Goal: Information Seeking & Learning: Learn about a topic

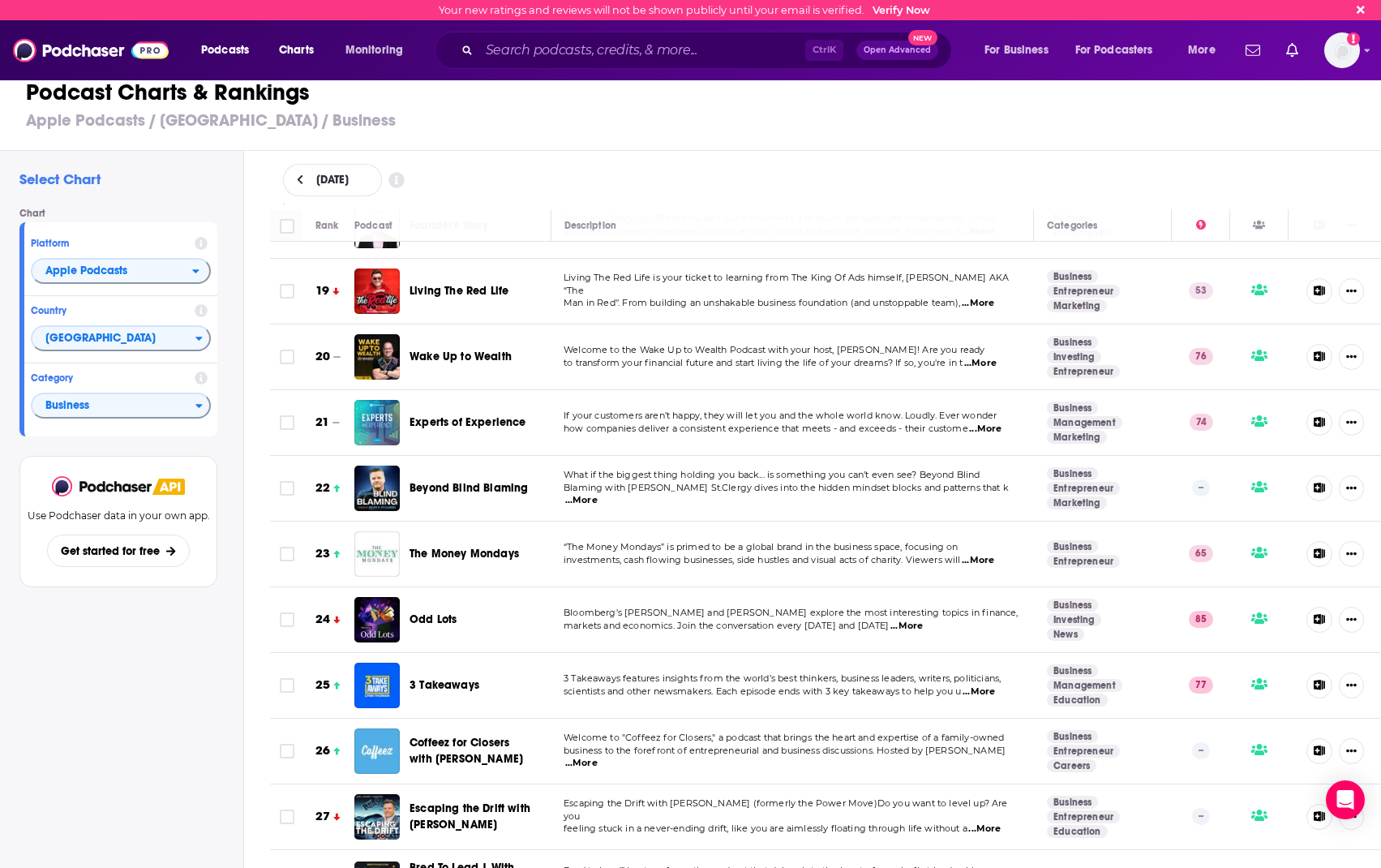
scroll to position [1379, 0]
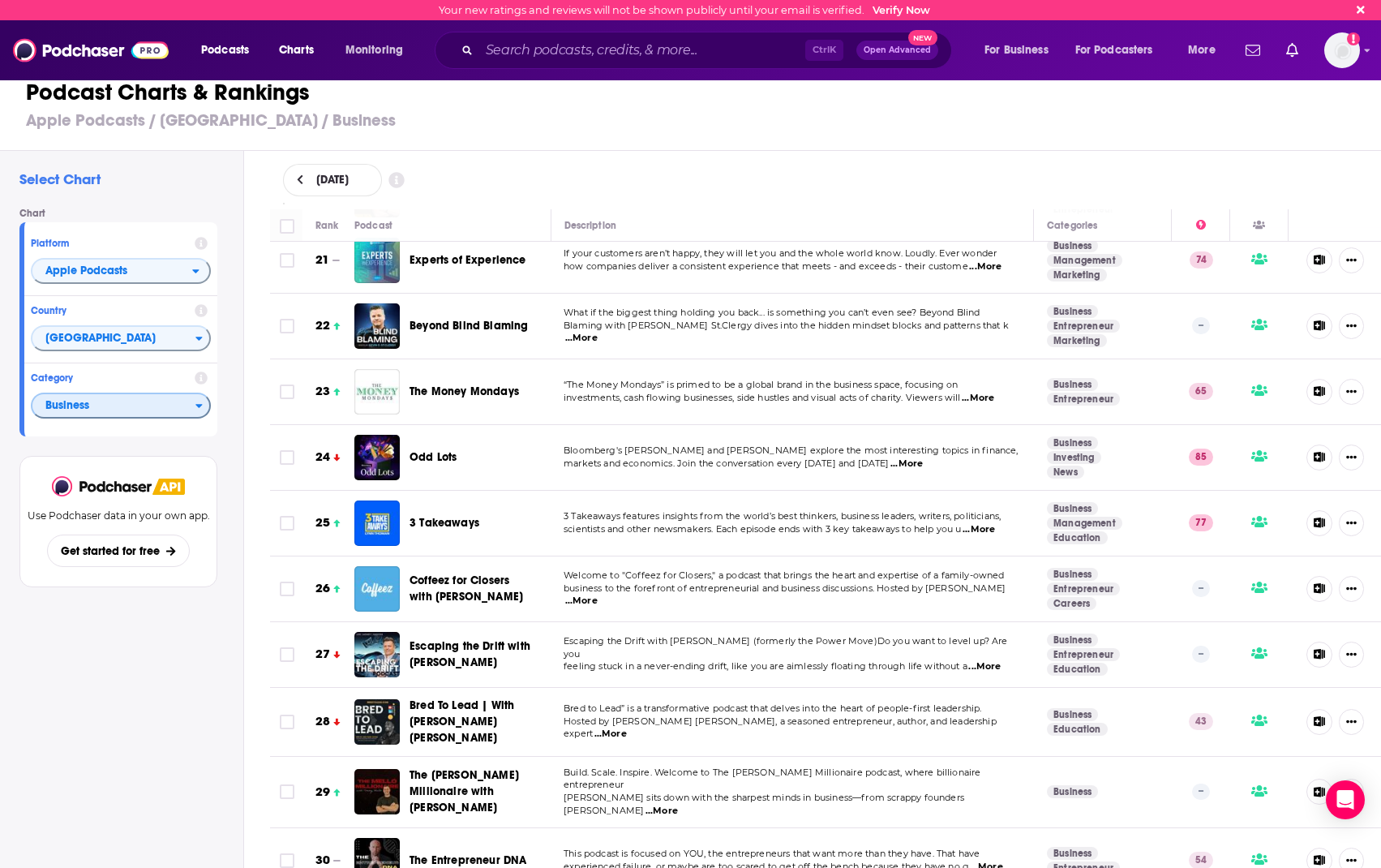
click at [120, 403] on span "Business" at bounding box center [113, 406] width 163 height 28
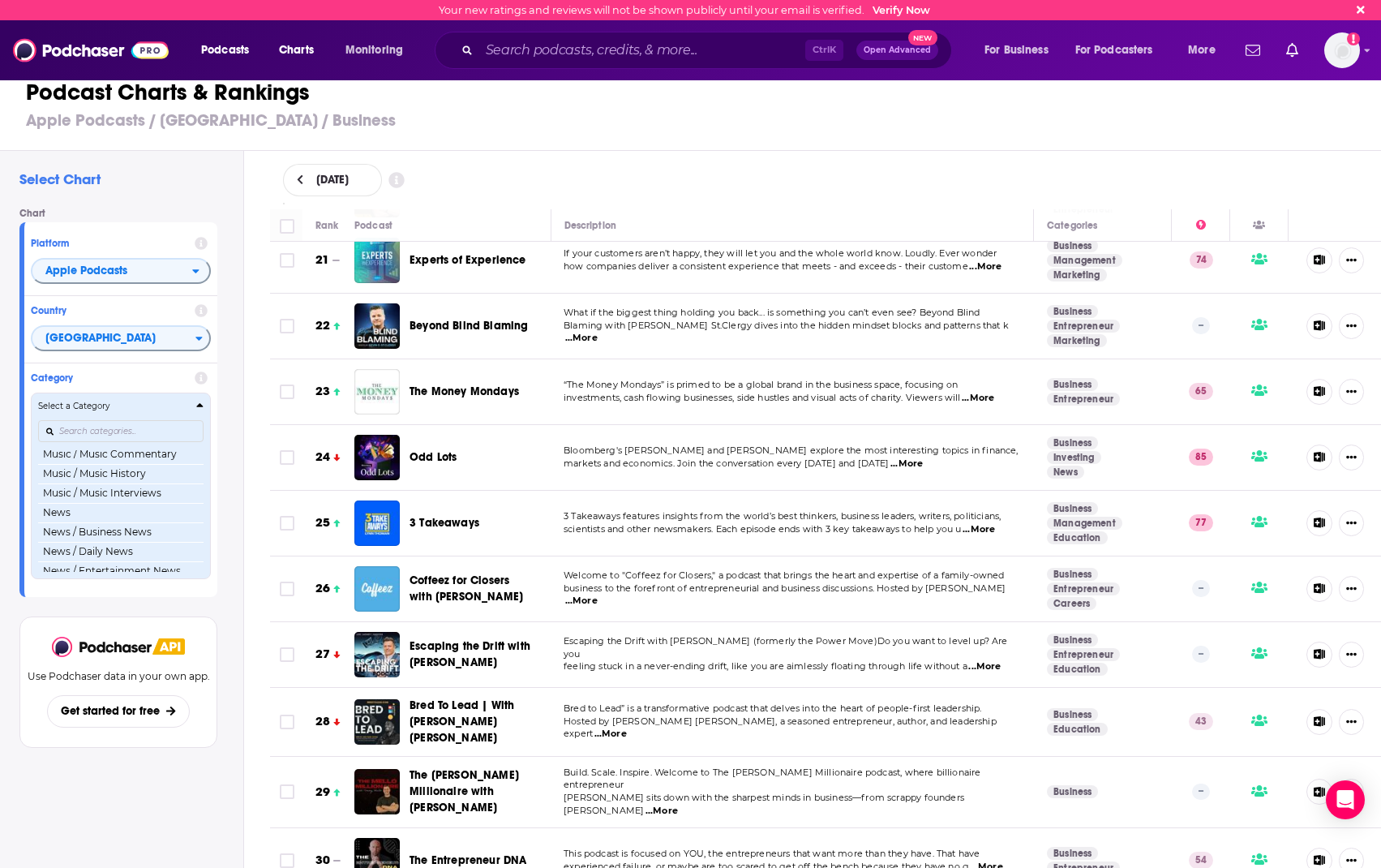
scroll to position [1056, 0]
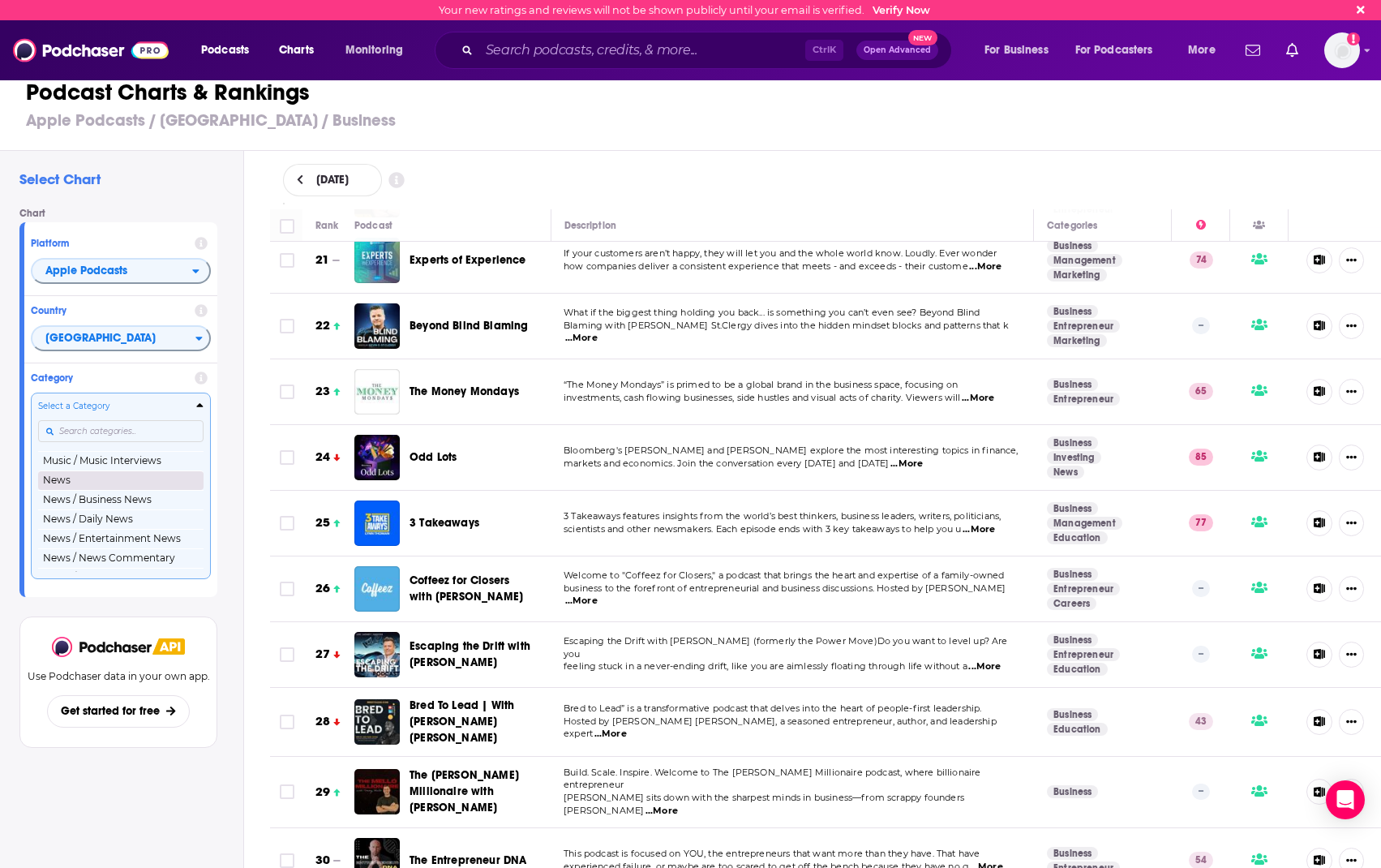
click at [158, 490] on button "News" at bounding box center [121, 480] width 165 height 20
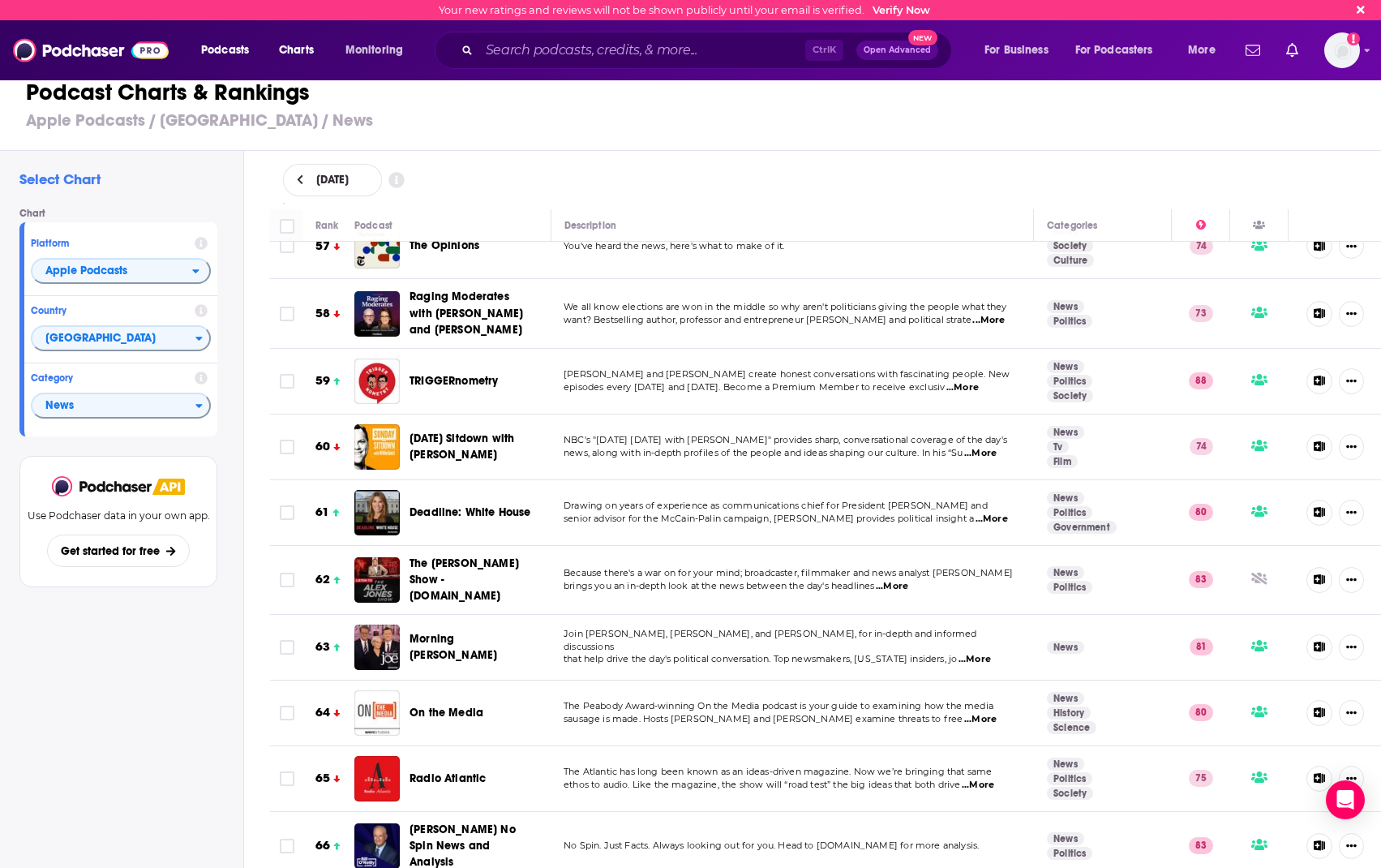
scroll to position [3975, 0]
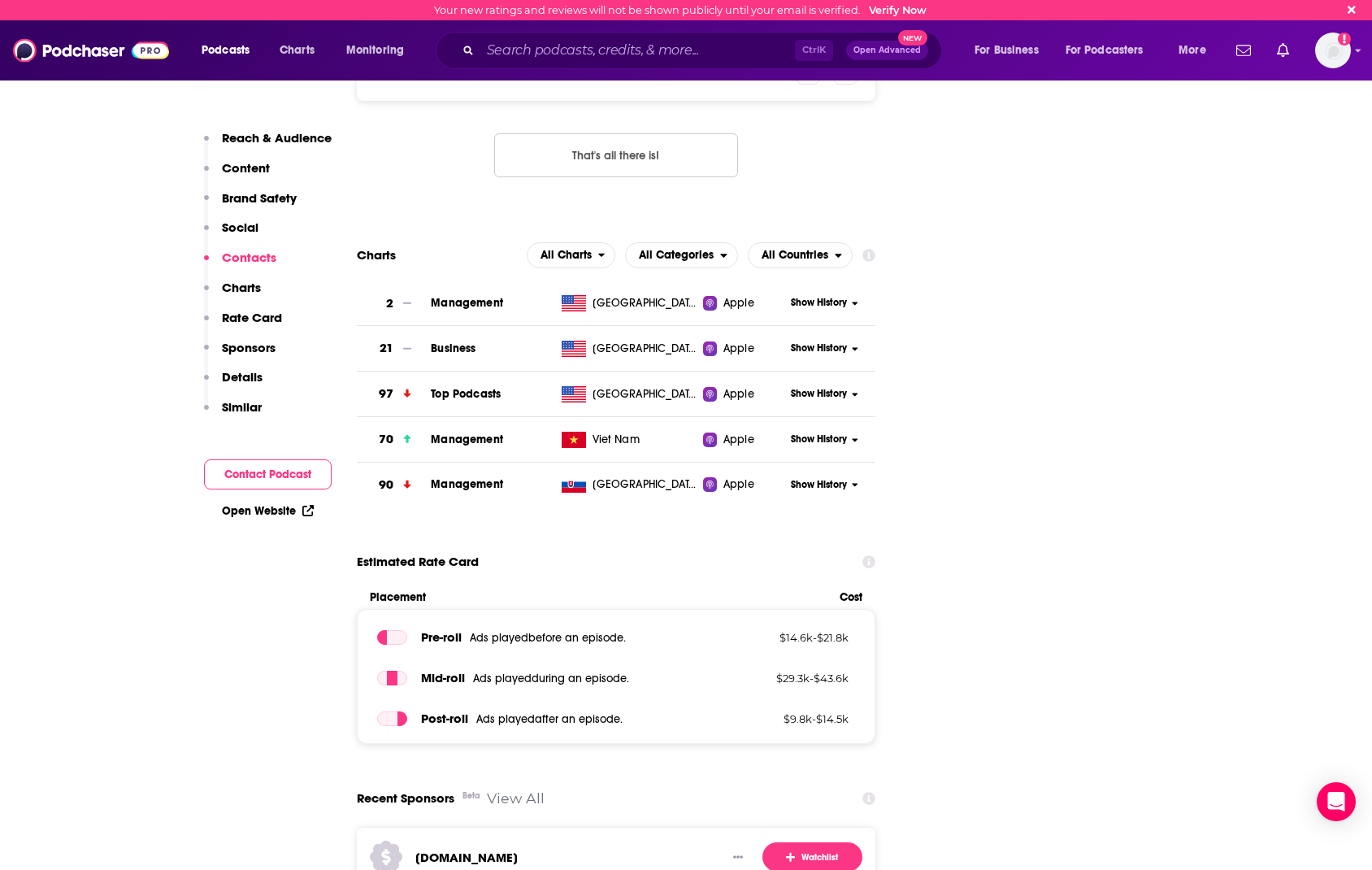
scroll to position [1951, 0]
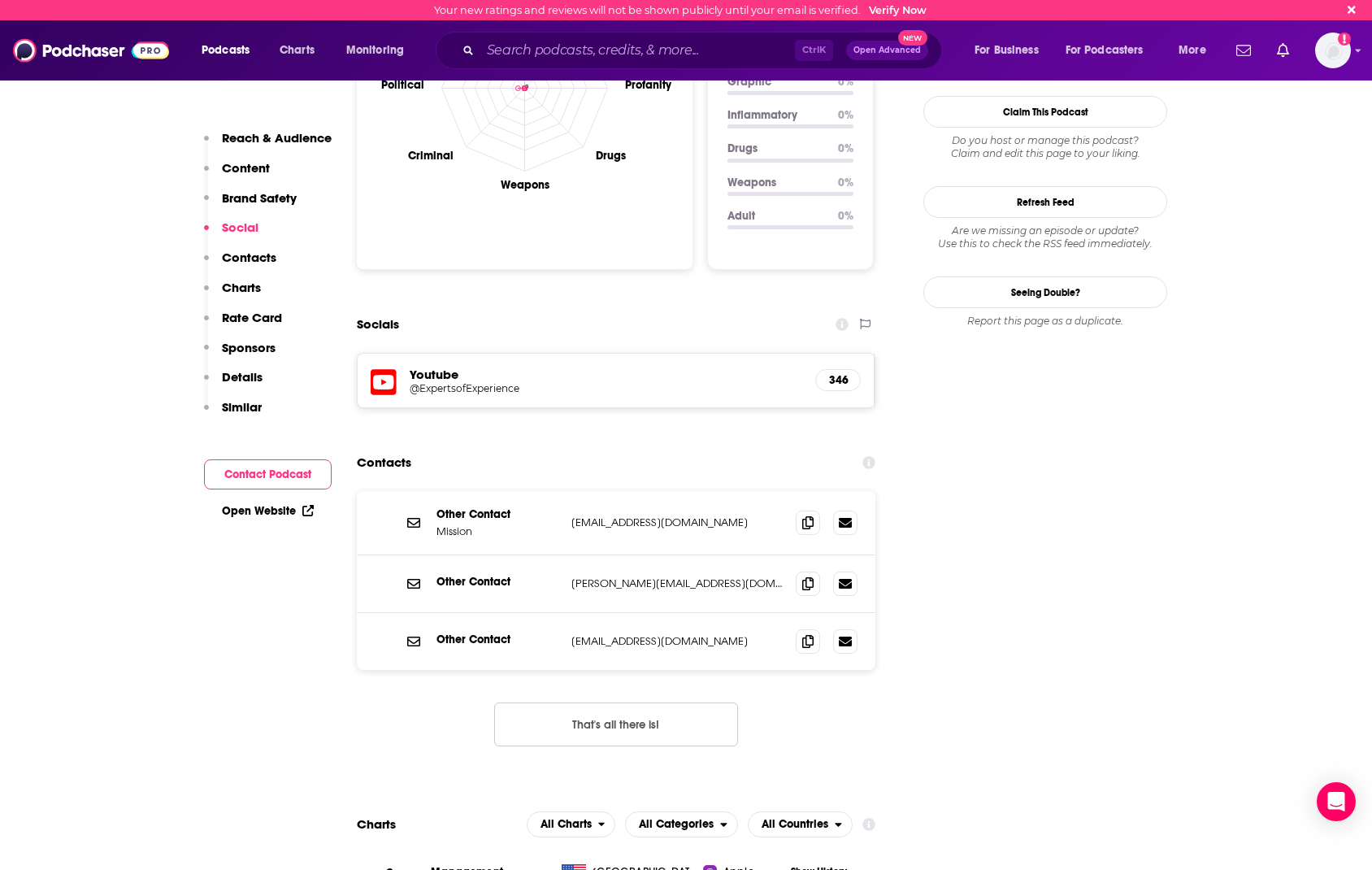
click at [258, 170] on p "Content" at bounding box center [246, 168] width 48 height 15
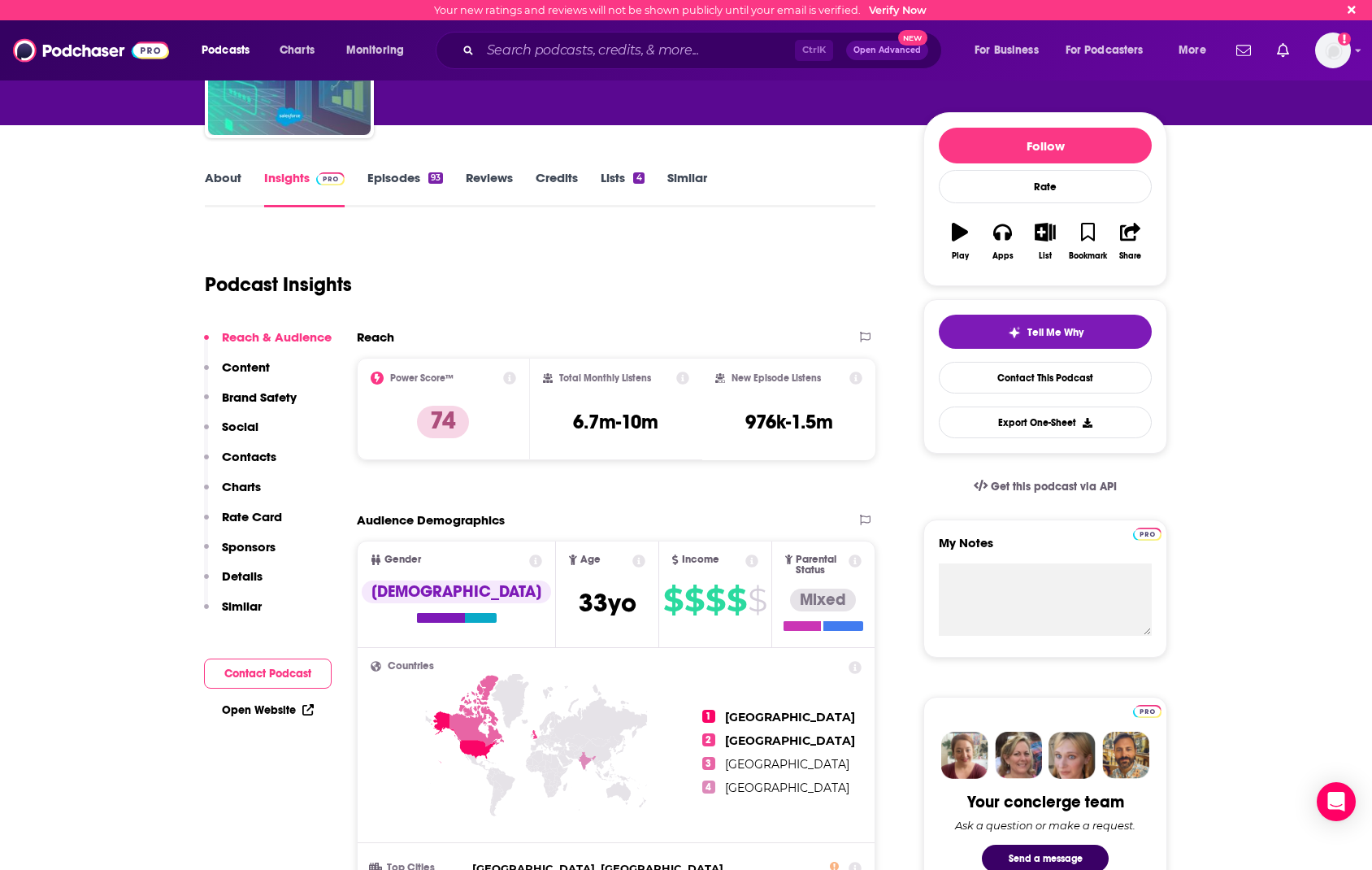
scroll to position [0, 0]
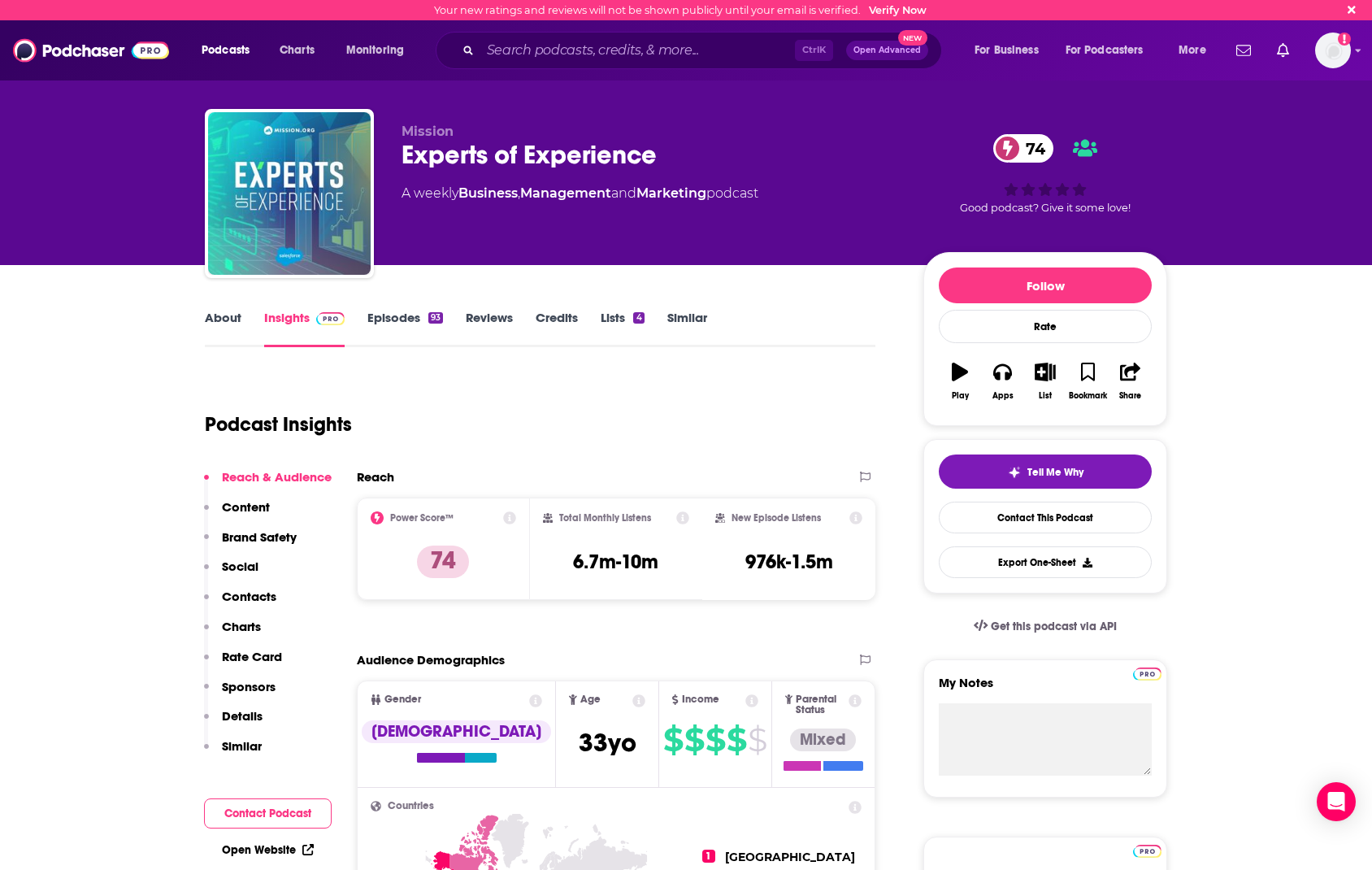
click at [212, 316] on link "About" at bounding box center [223, 329] width 37 height 37
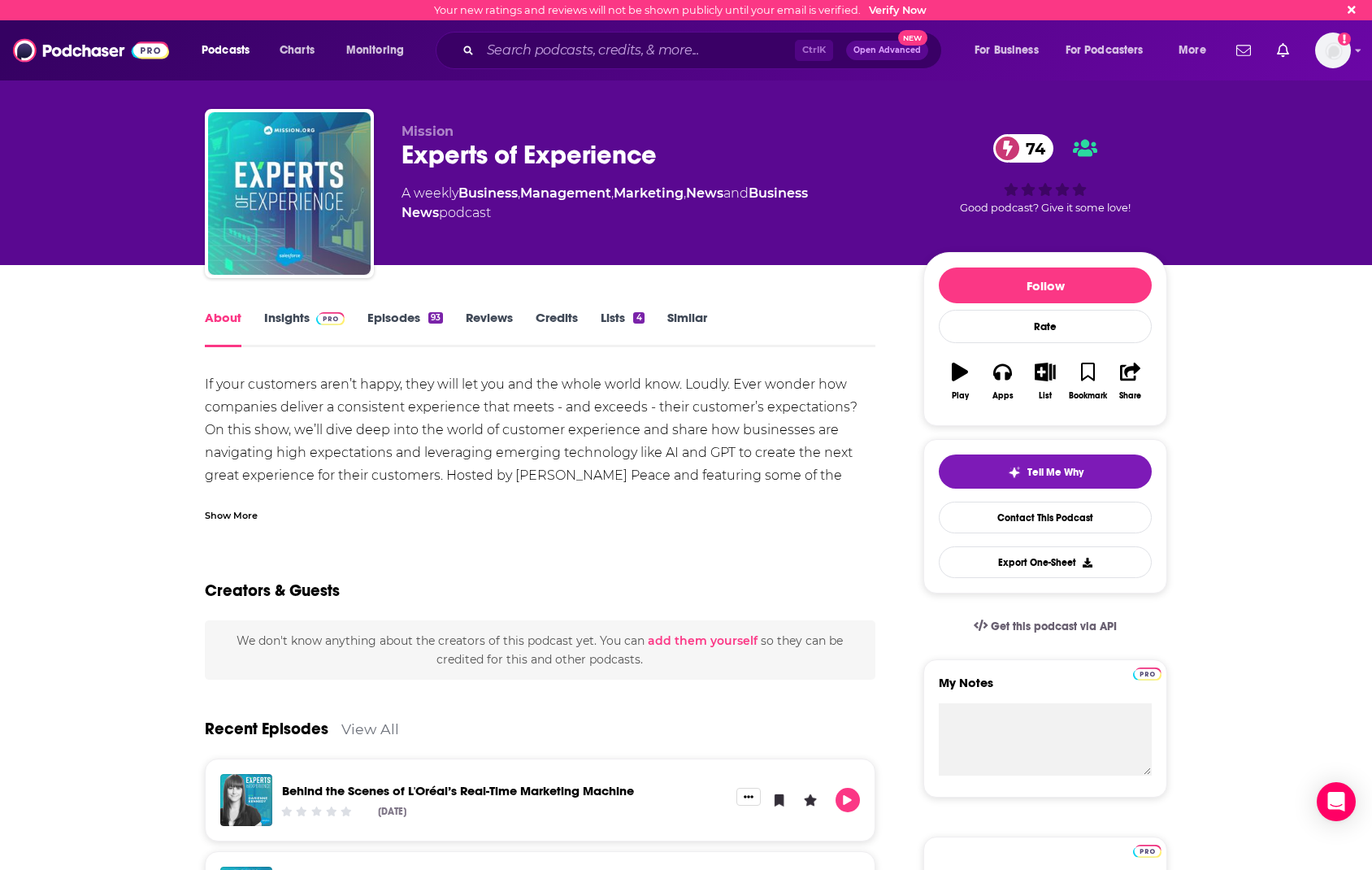
click at [243, 513] on div "Show More" at bounding box center [231, 513] width 53 height 15
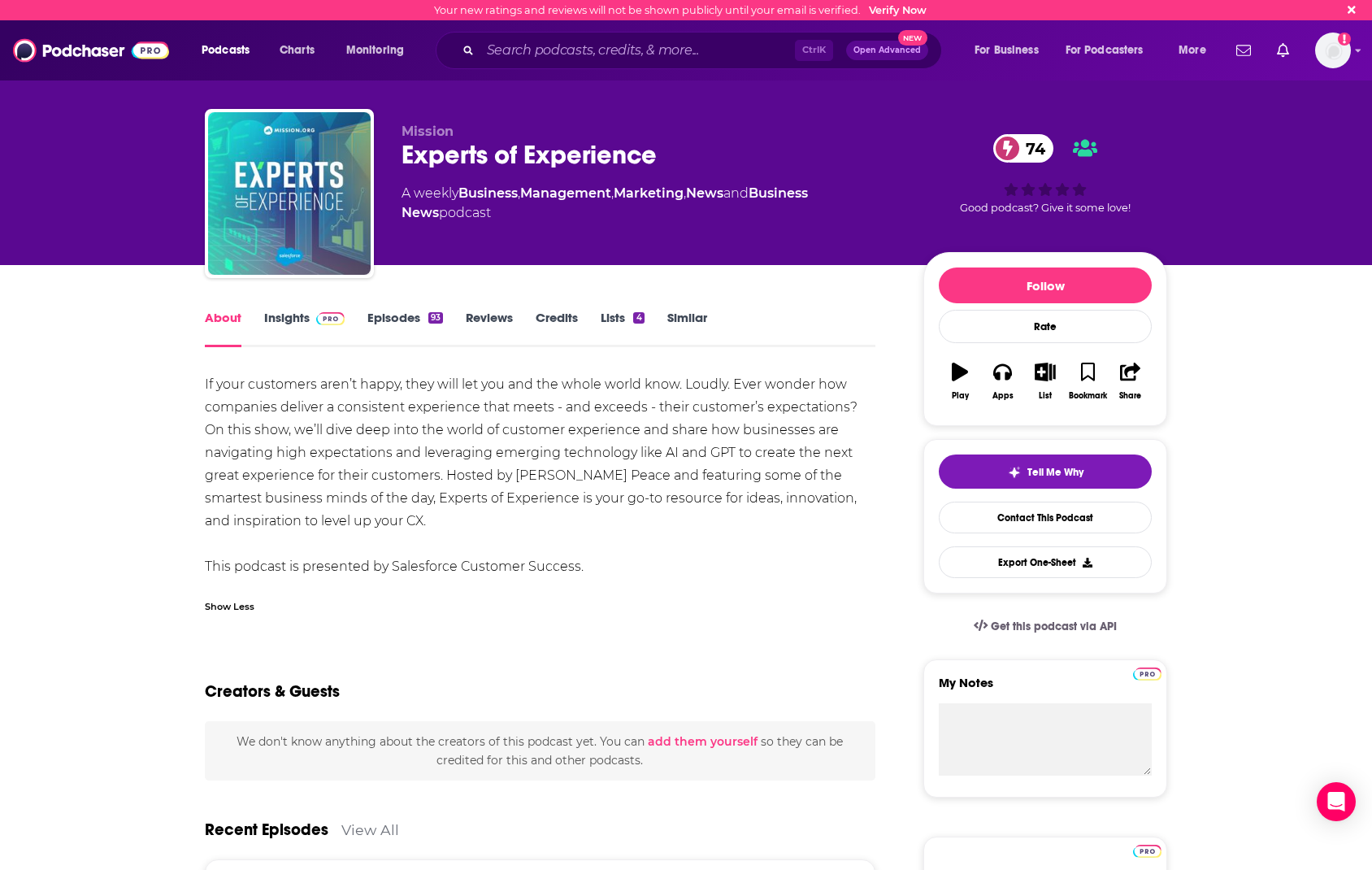
click at [686, 500] on div "If your customers aren’t happy, they will let you and the whole world know. Lou…" at bounding box center [540, 476] width 671 height 205
click at [280, 315] on link "Insights" at bounding box center [304, 329] width 80 height 37
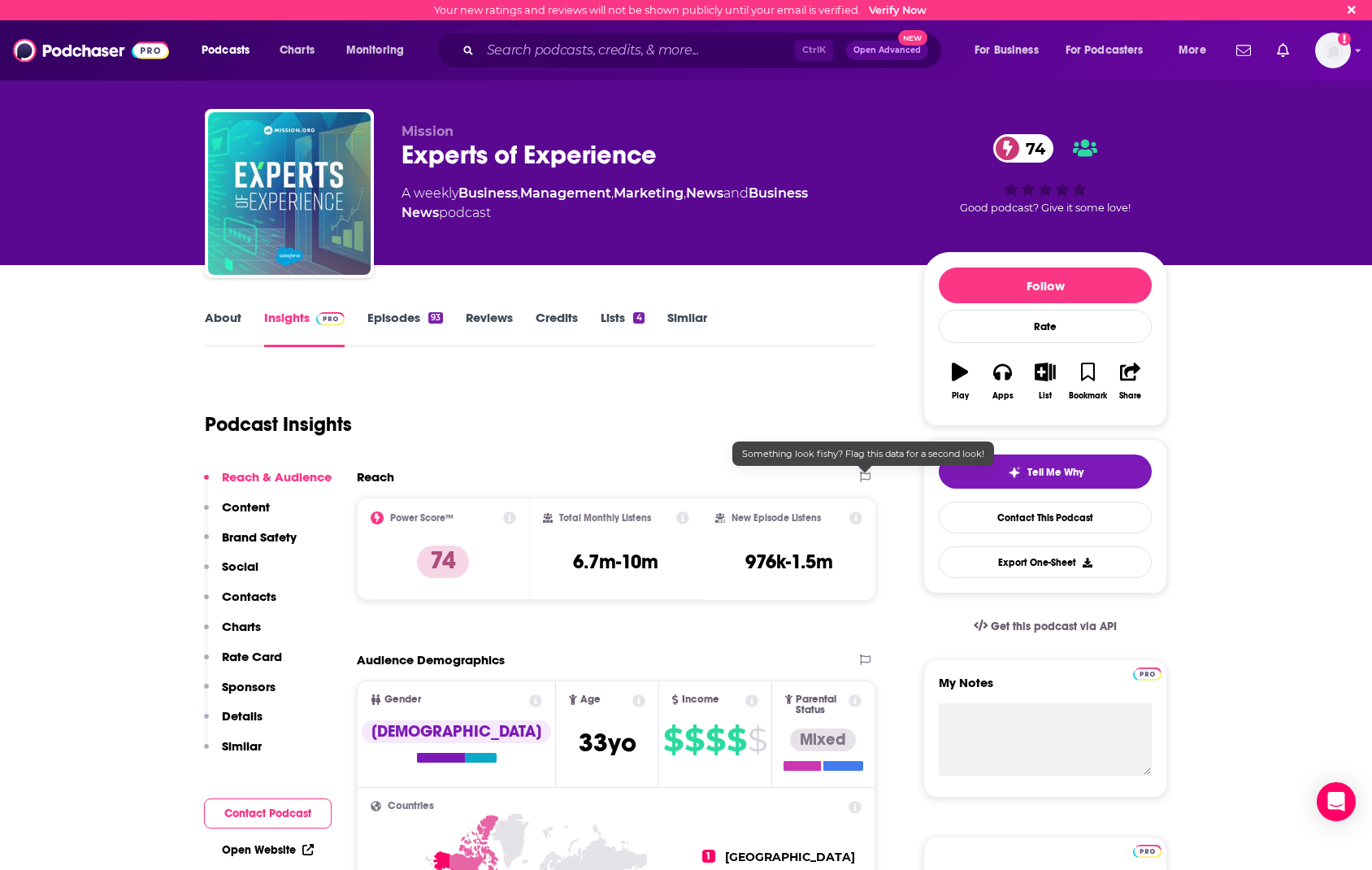
scroll to position [162, 0]
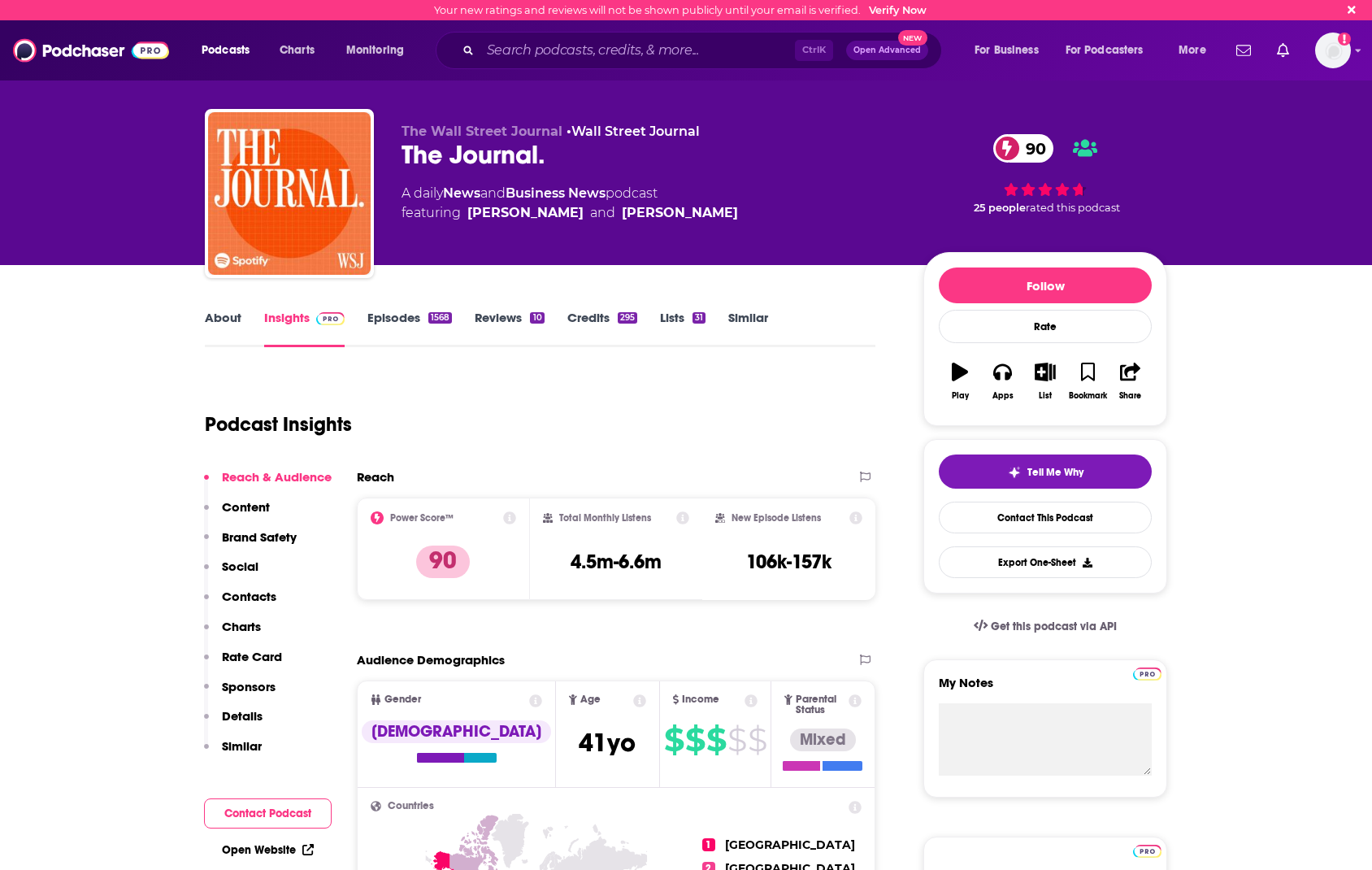
click at [223, 323] on link "About" at bounding box center [223, 329] width 37 height 37
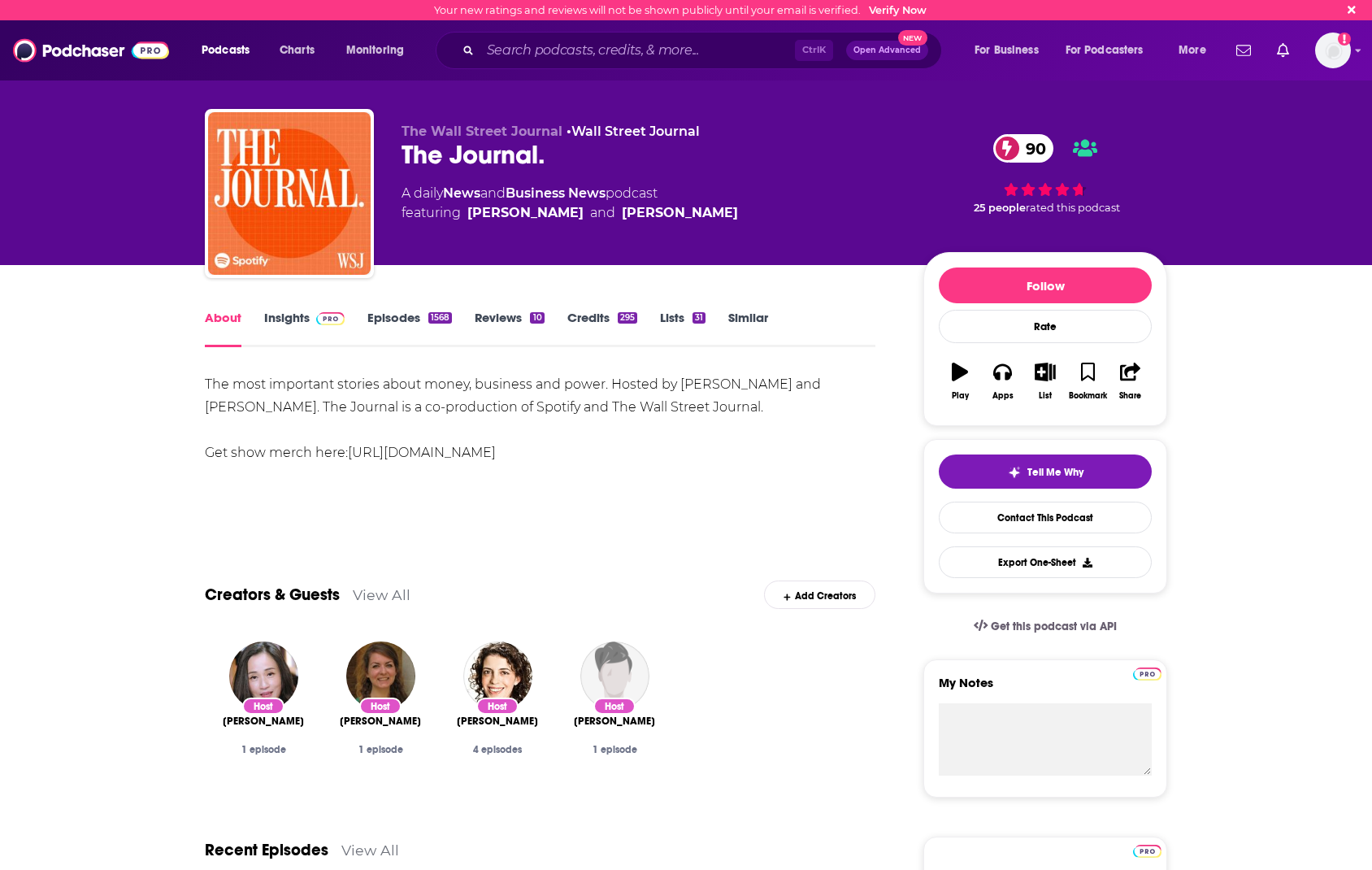
click at [583, 311] on link "Credits 295" at bounding box center [602, 329] width 69 height 37
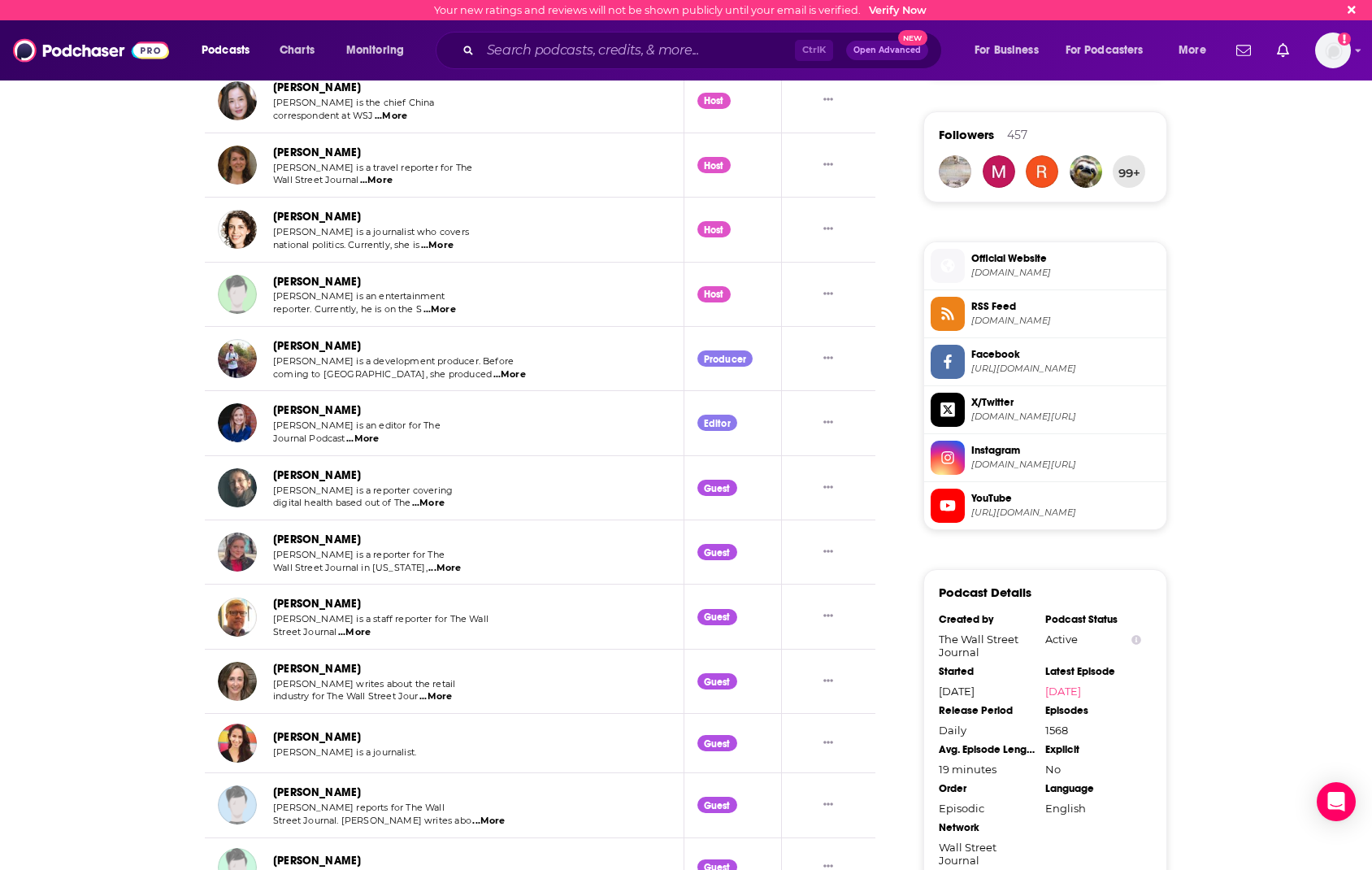
scroll to position [1440, 0]
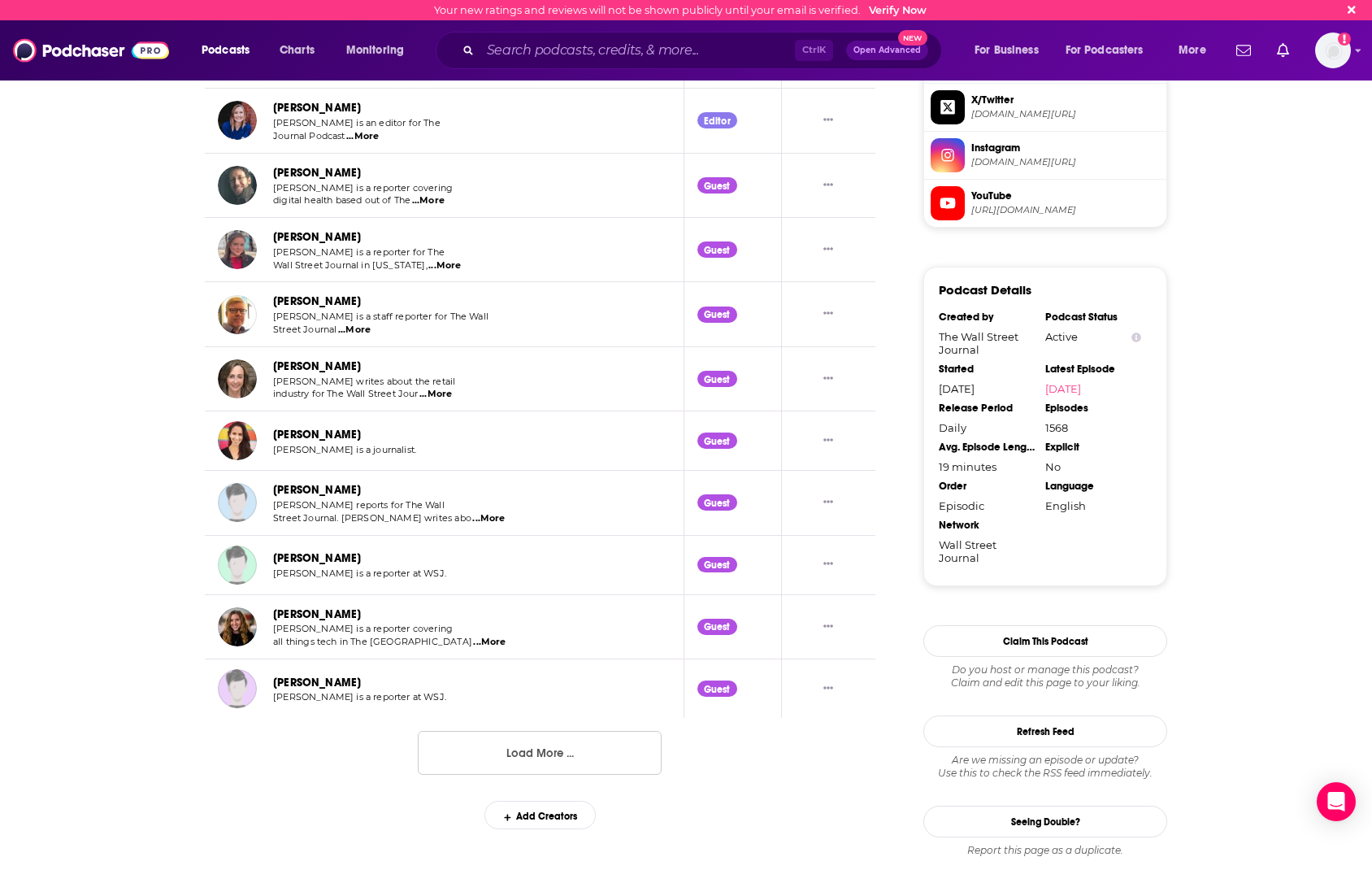
click at [619, 760] on button "Load More ..." at bounding box center [540, 752] width 244 height 44
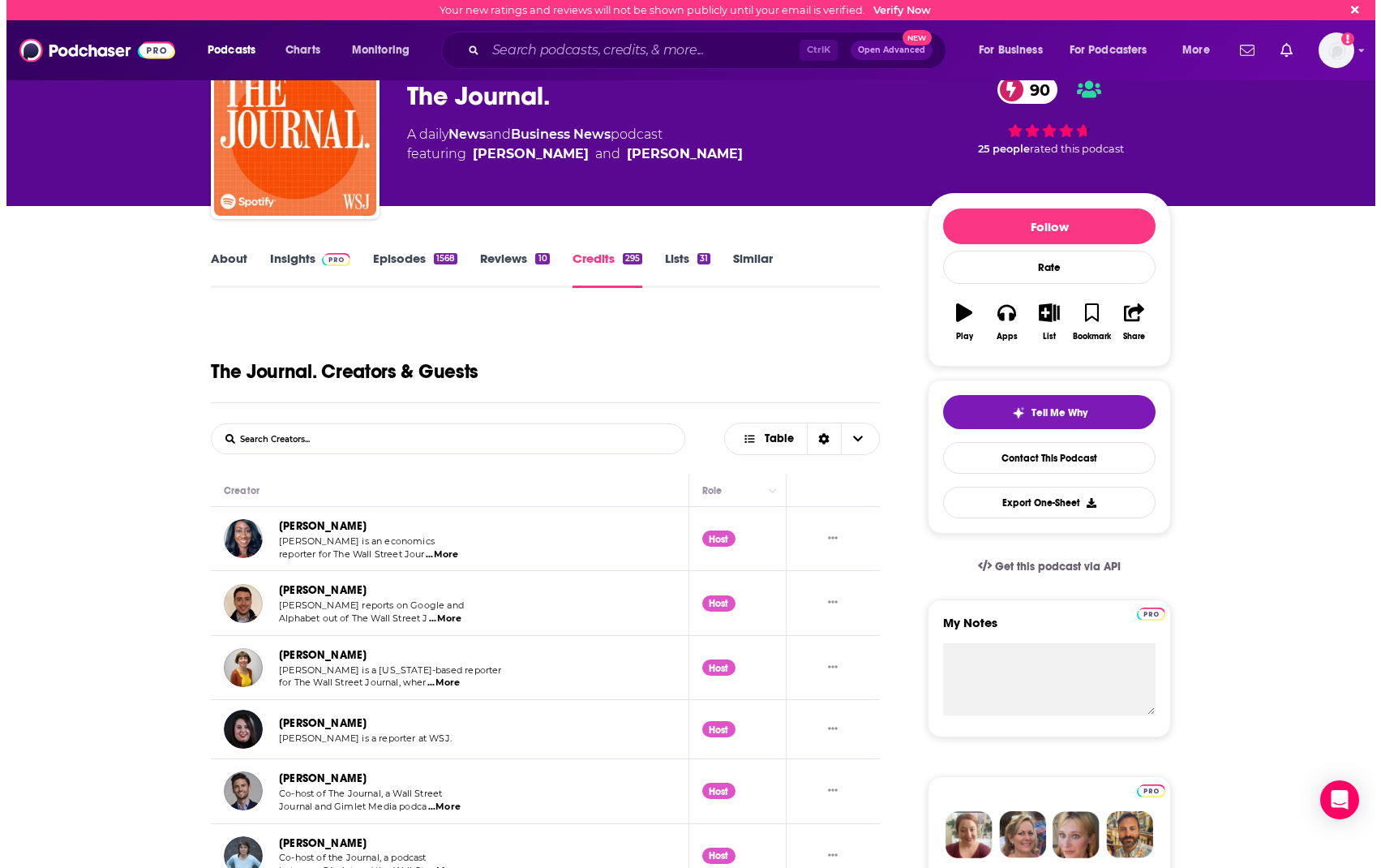
scroll to position [0, 0]
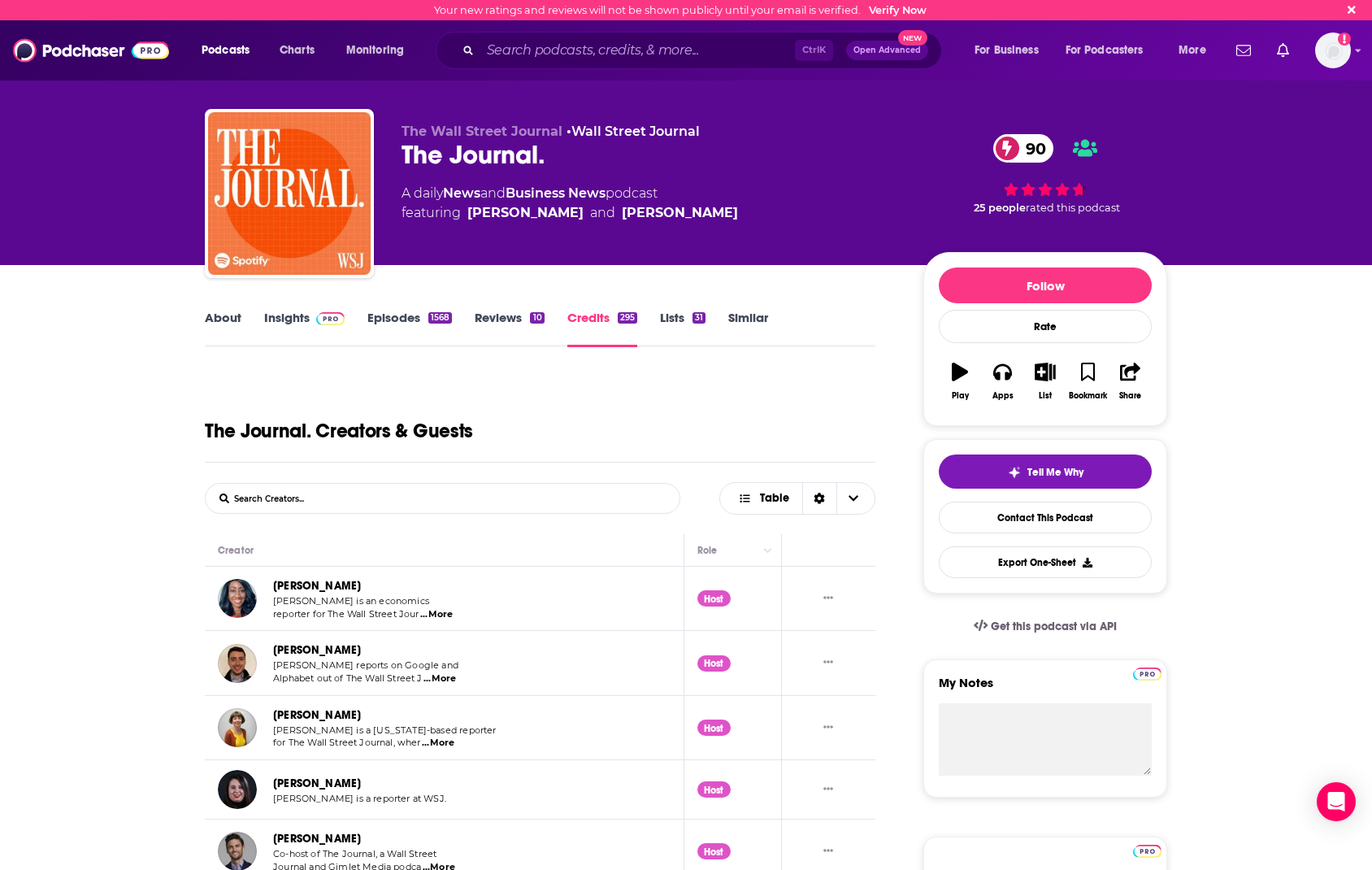
click at [301, 323] on link "Insights" at bounding box center [304, 329] width 80 height 37
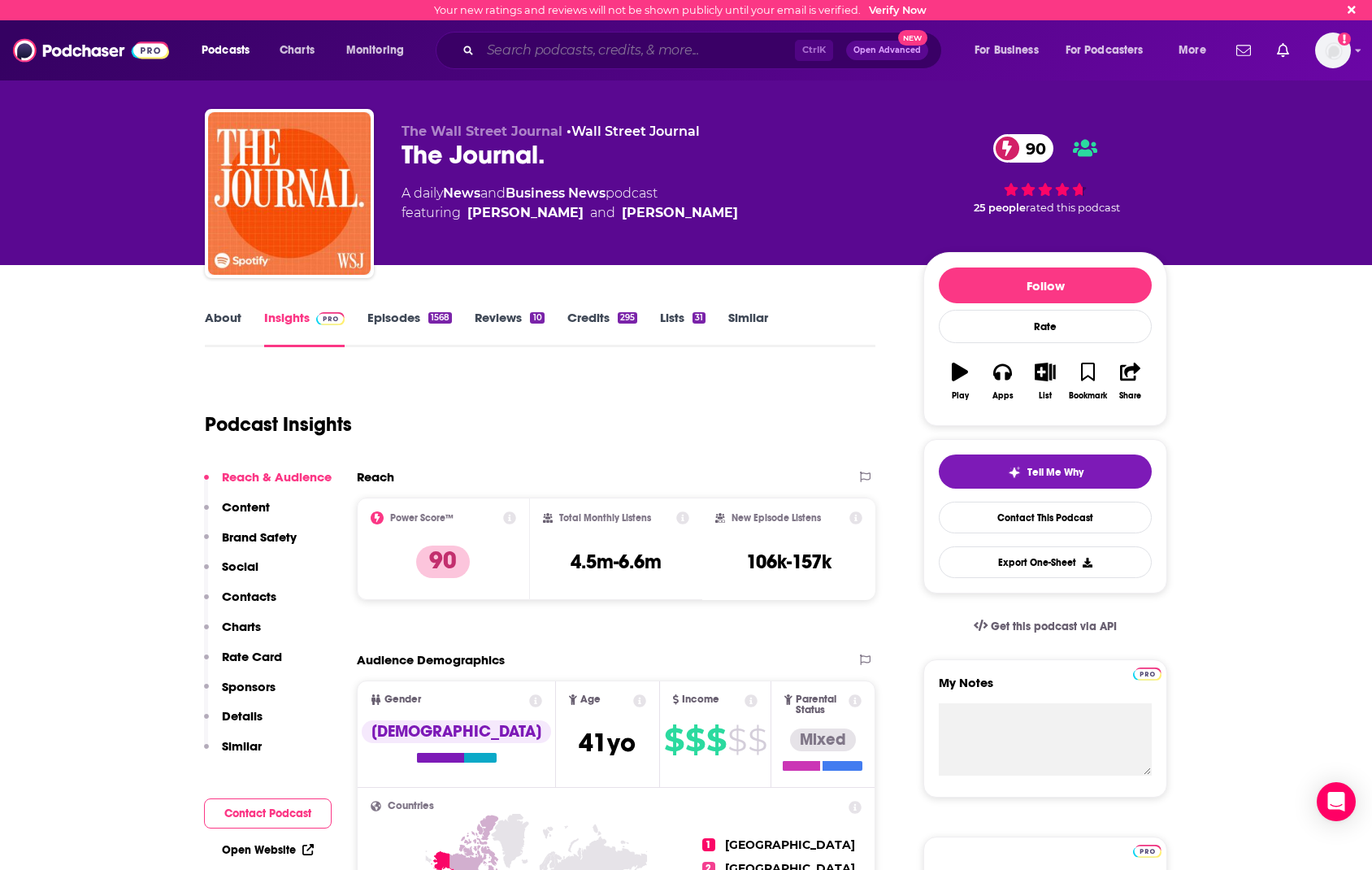
click at [613, 56] on input "Search podcasts, credits, & more..." at bounding box center [637, 50] width 314 height 26
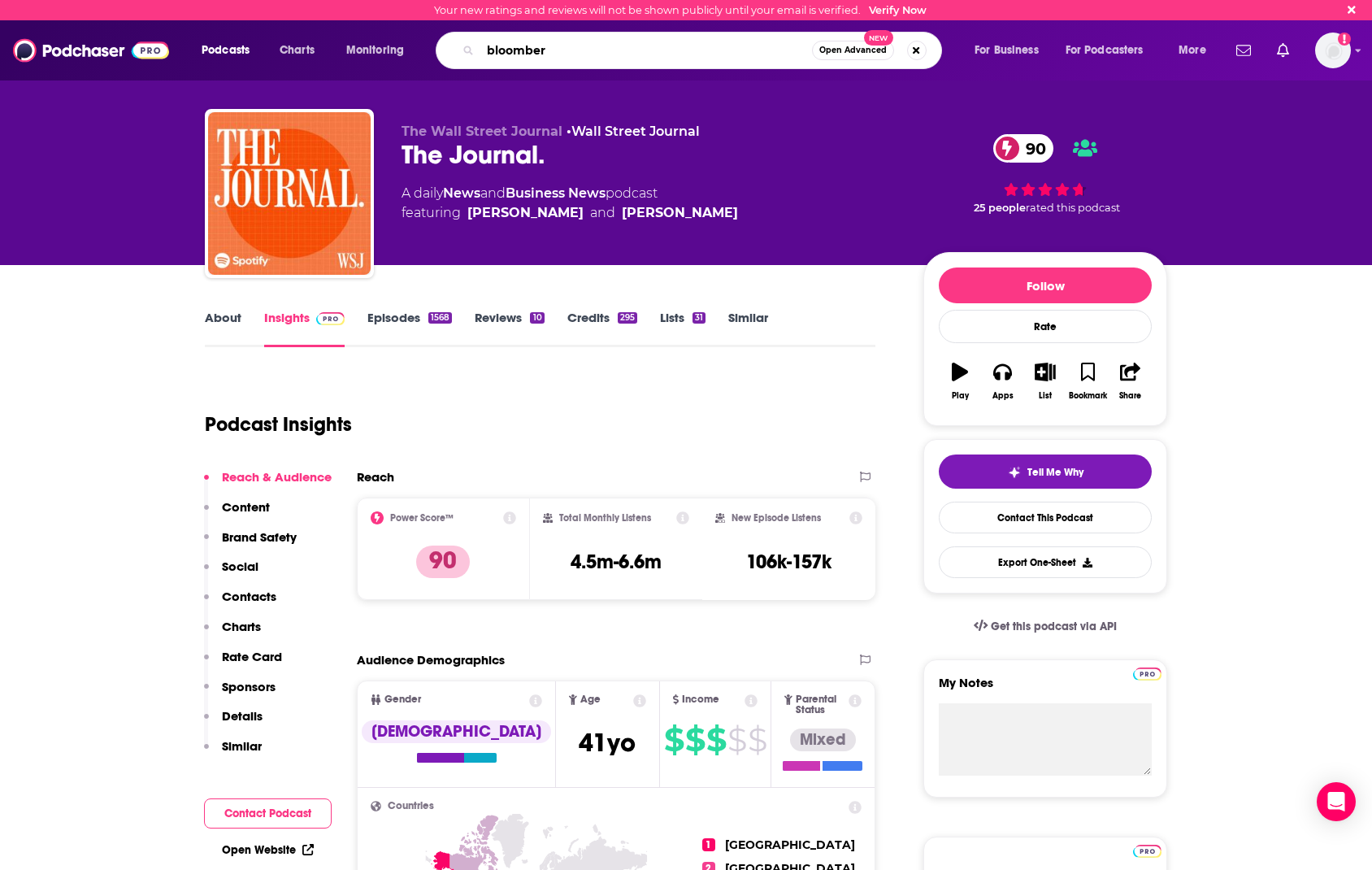
type input "bloomberg"
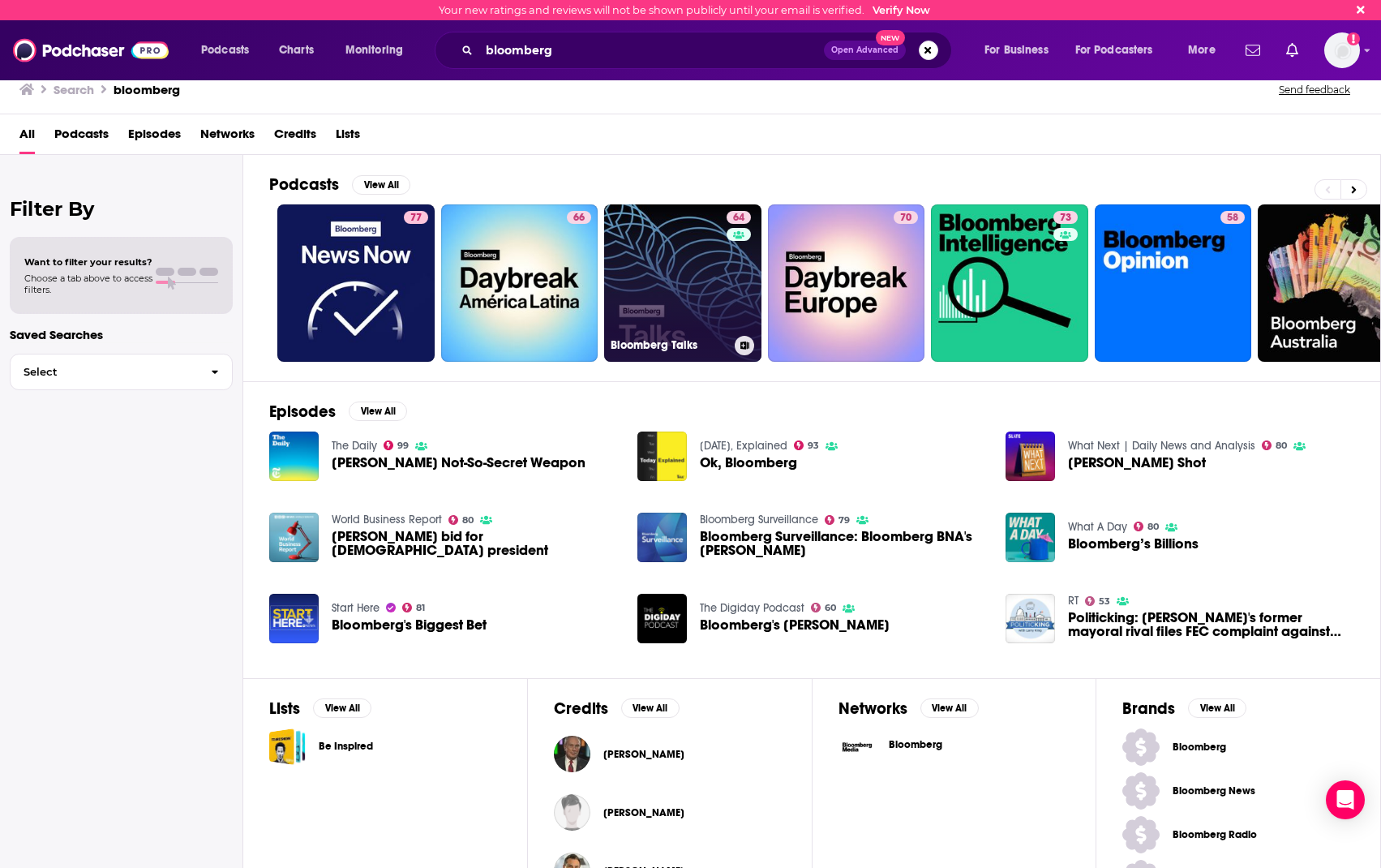
click at [687, 272] on link "64 Bloomberg Talks" at bounding box center [683, 283] width 157 height 157
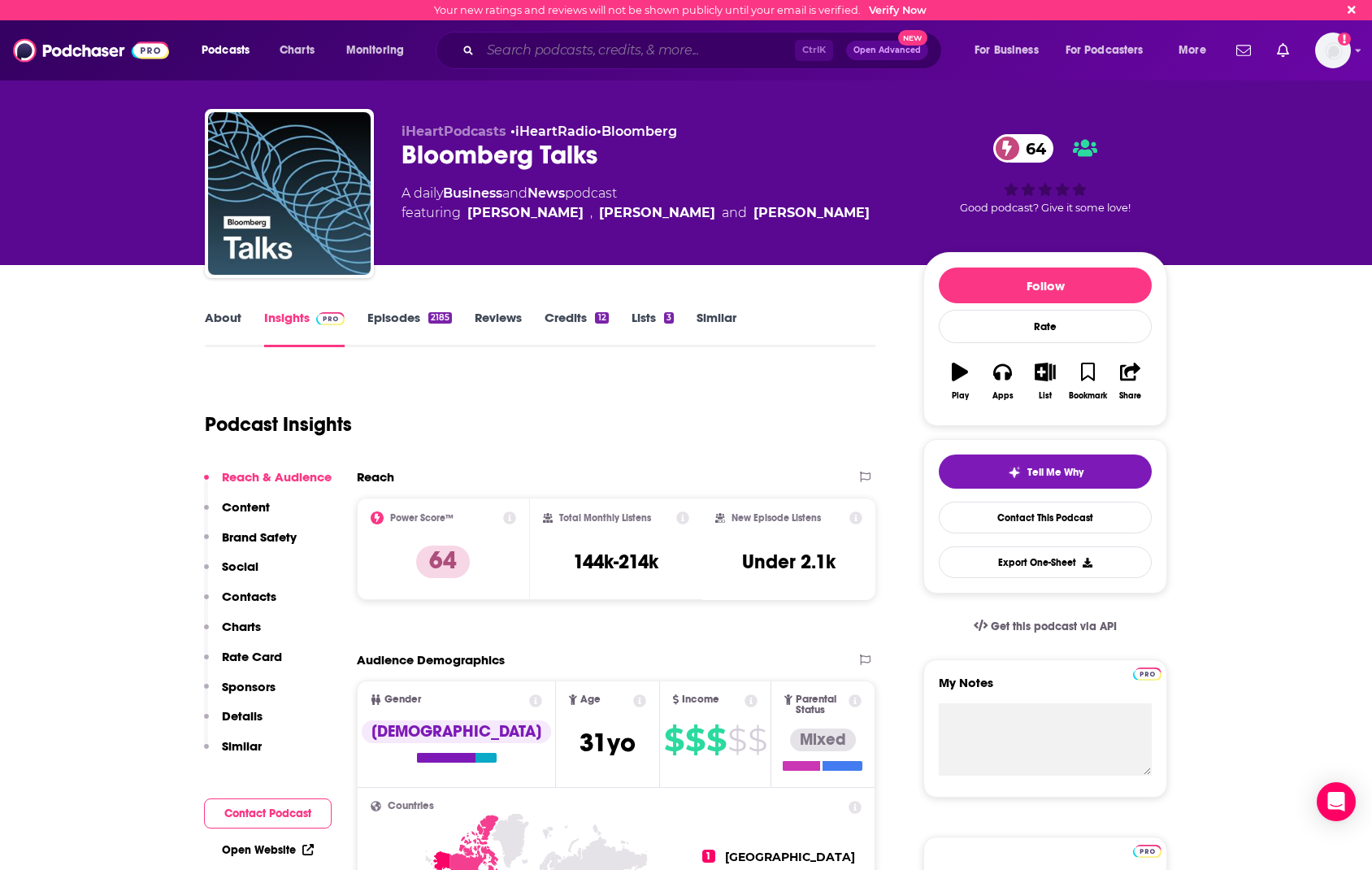
click at [587, 48] on input "Search podcasts, credits, & more..." at bounding box center [637, 50] width 314 height 26
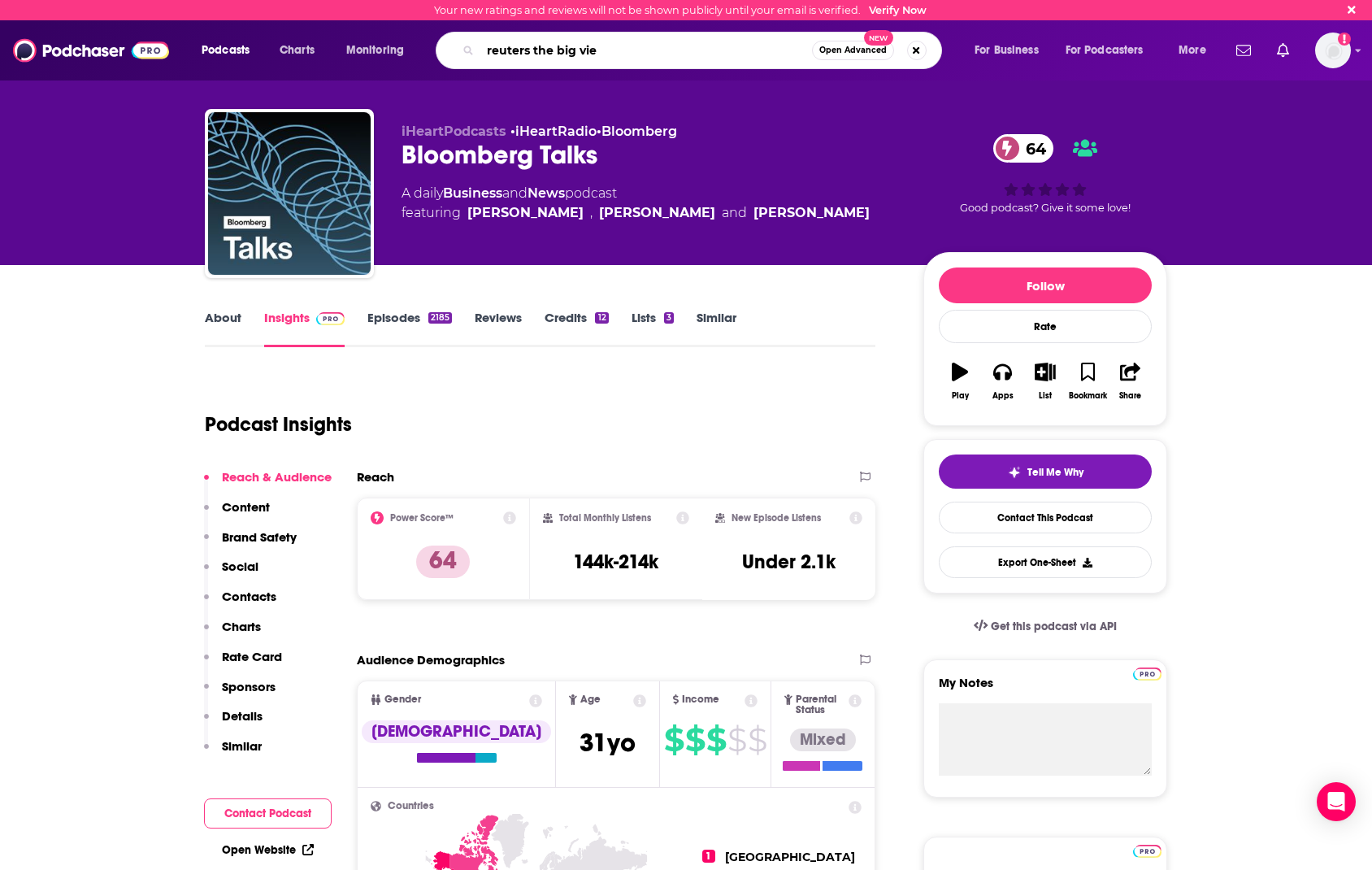
type input "reuters the big view"
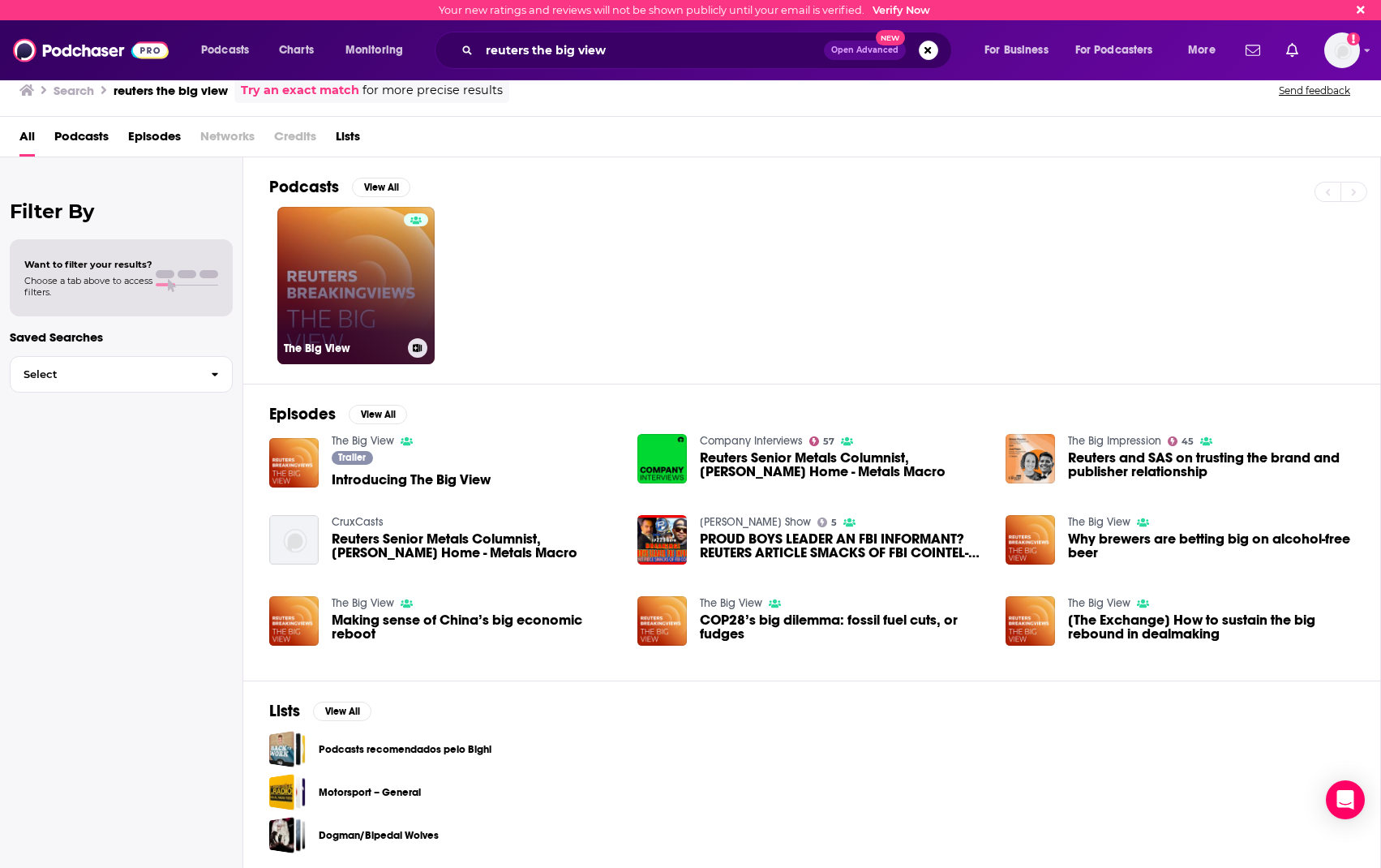
click at [376, 265] on link "The Big View" at bounding box center [356, 285] width 157 height 157
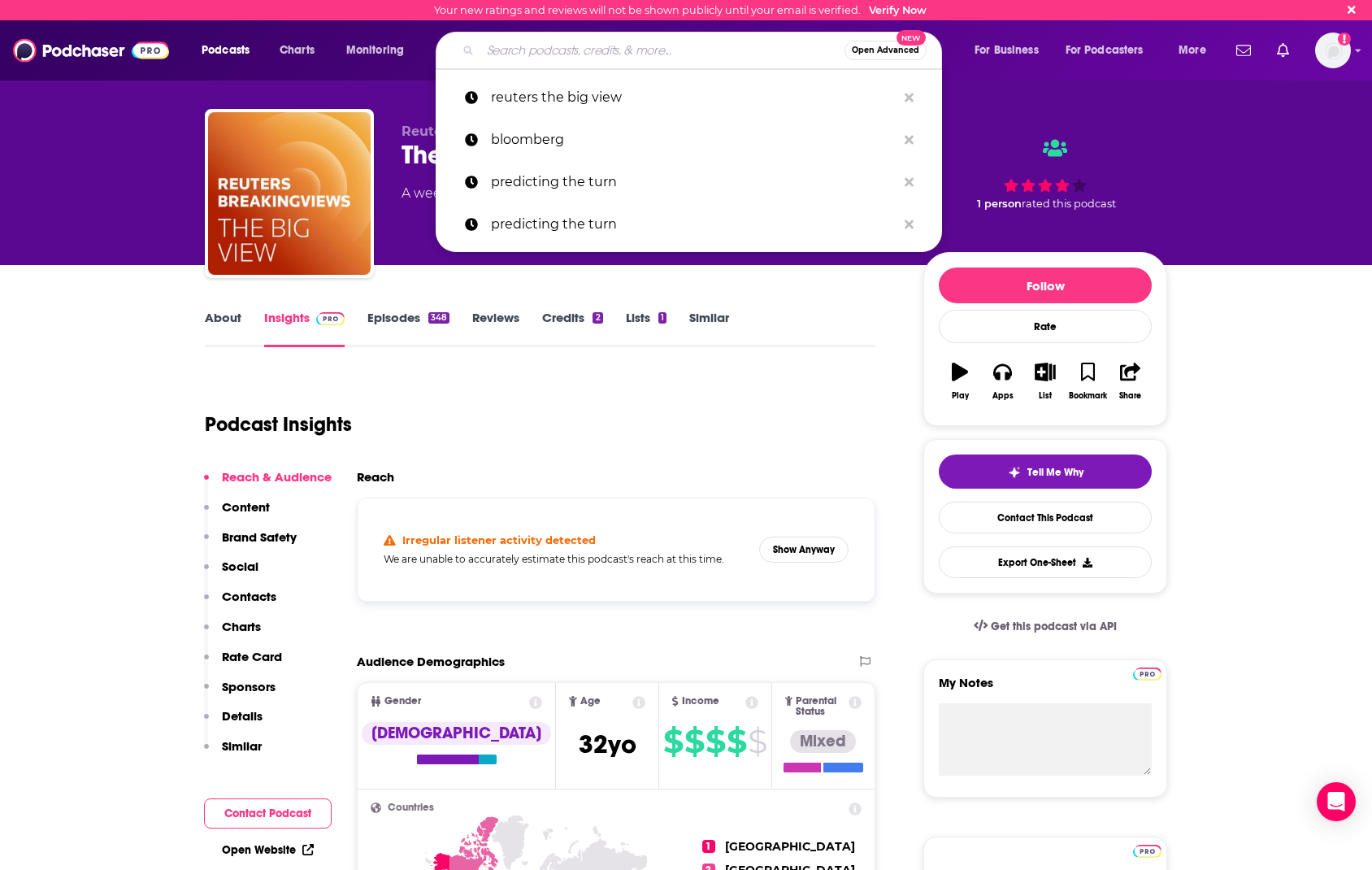
click at [625, 39] on input "Search podcasts, credits, & more..." at bounding box center [662, 50] width 364 height 26
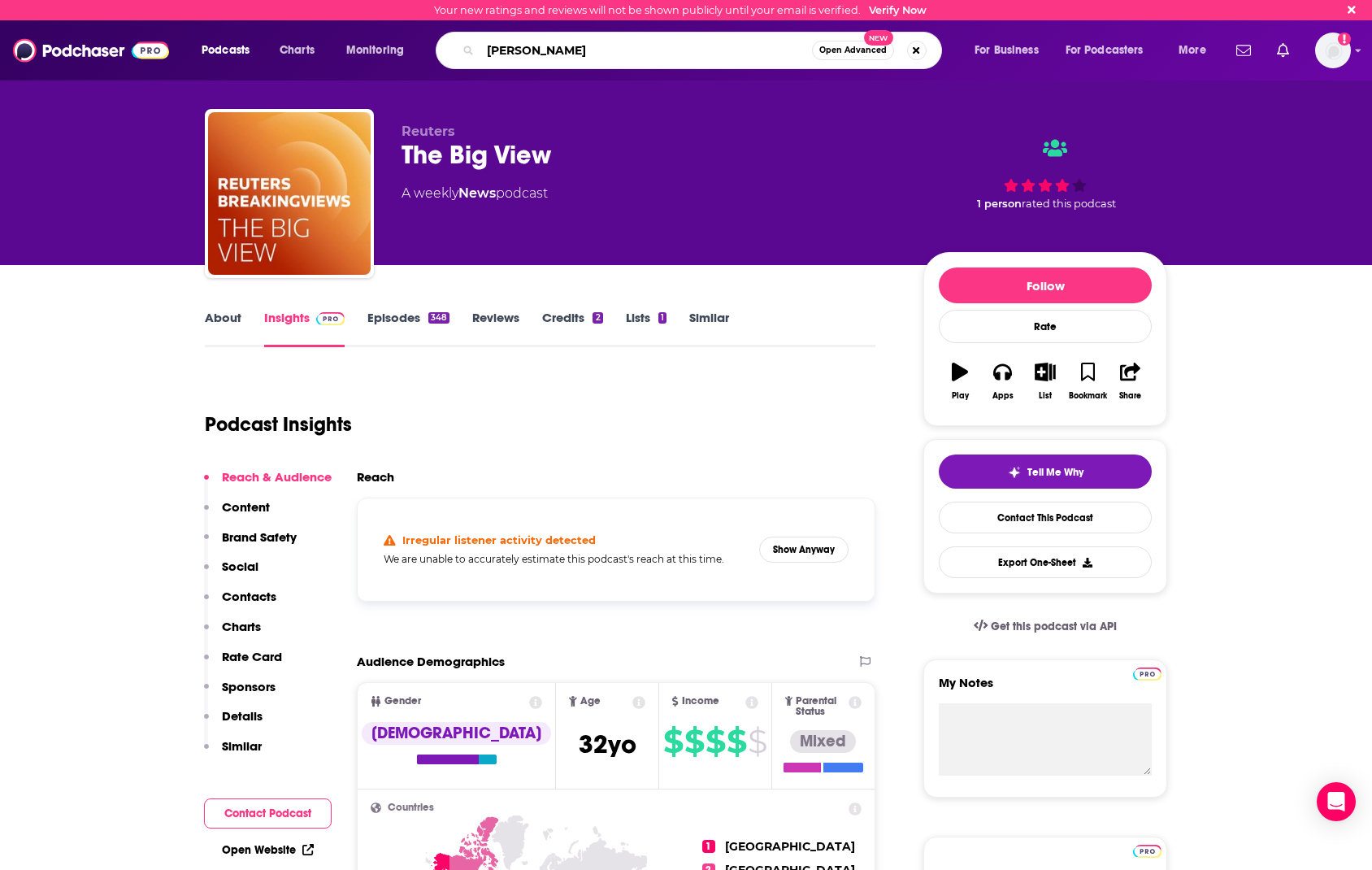
type input "reuters"
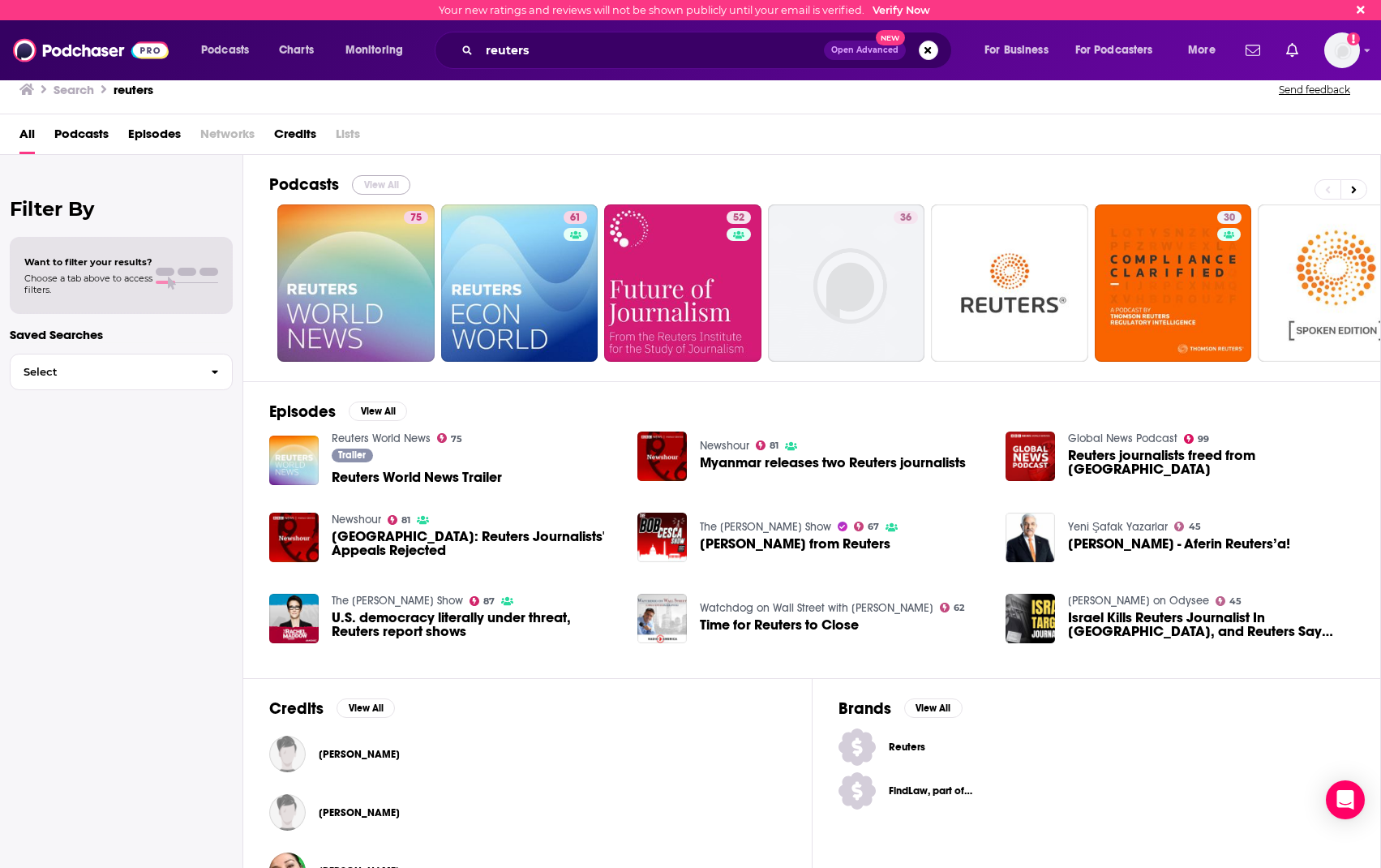
click at [382, 186] on button "View All" at bounding box center [381, 185] width 59 height 20
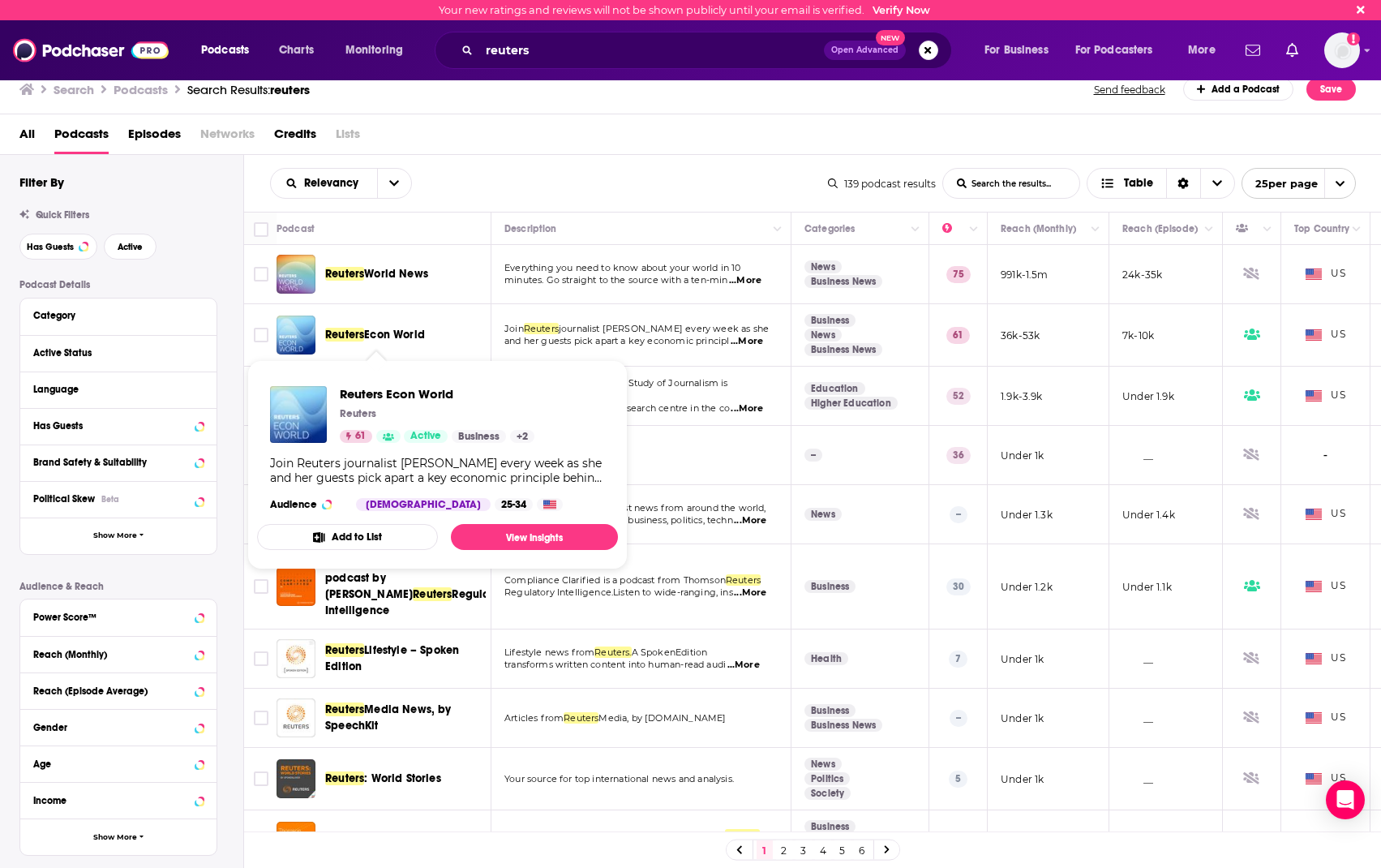
click at [401, 332] on span "Econ World" at bounding box center [395, 335] width 60 height 14
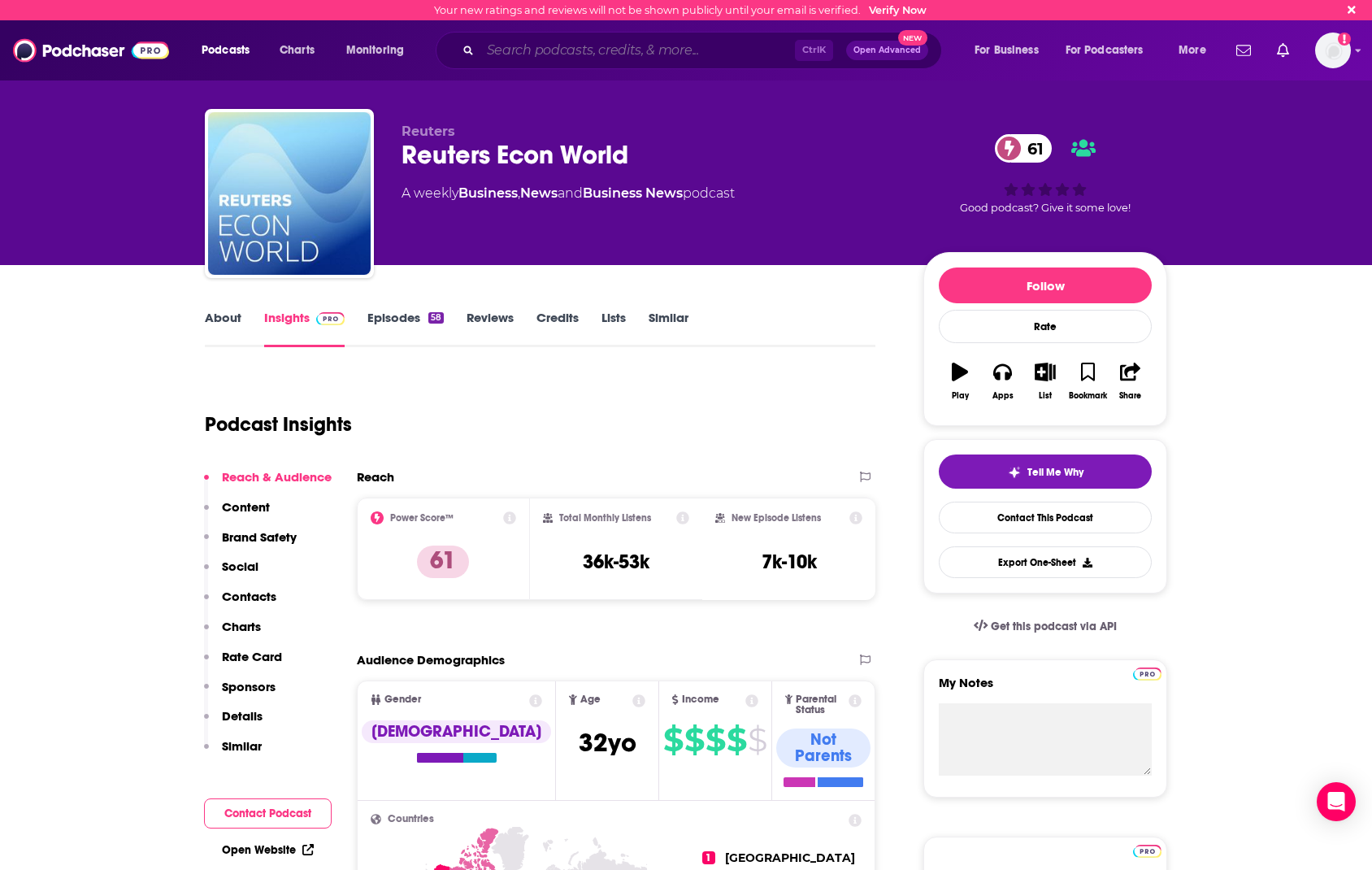
drag, startPoint x: 592, startPoint y: 50, endPoint x: 603, endPoint y: 47, distance: 11.4
click at [592, 50] on input "Search podcasts, credits, & more..." at bounding box center [637, 50] width 314 height 26
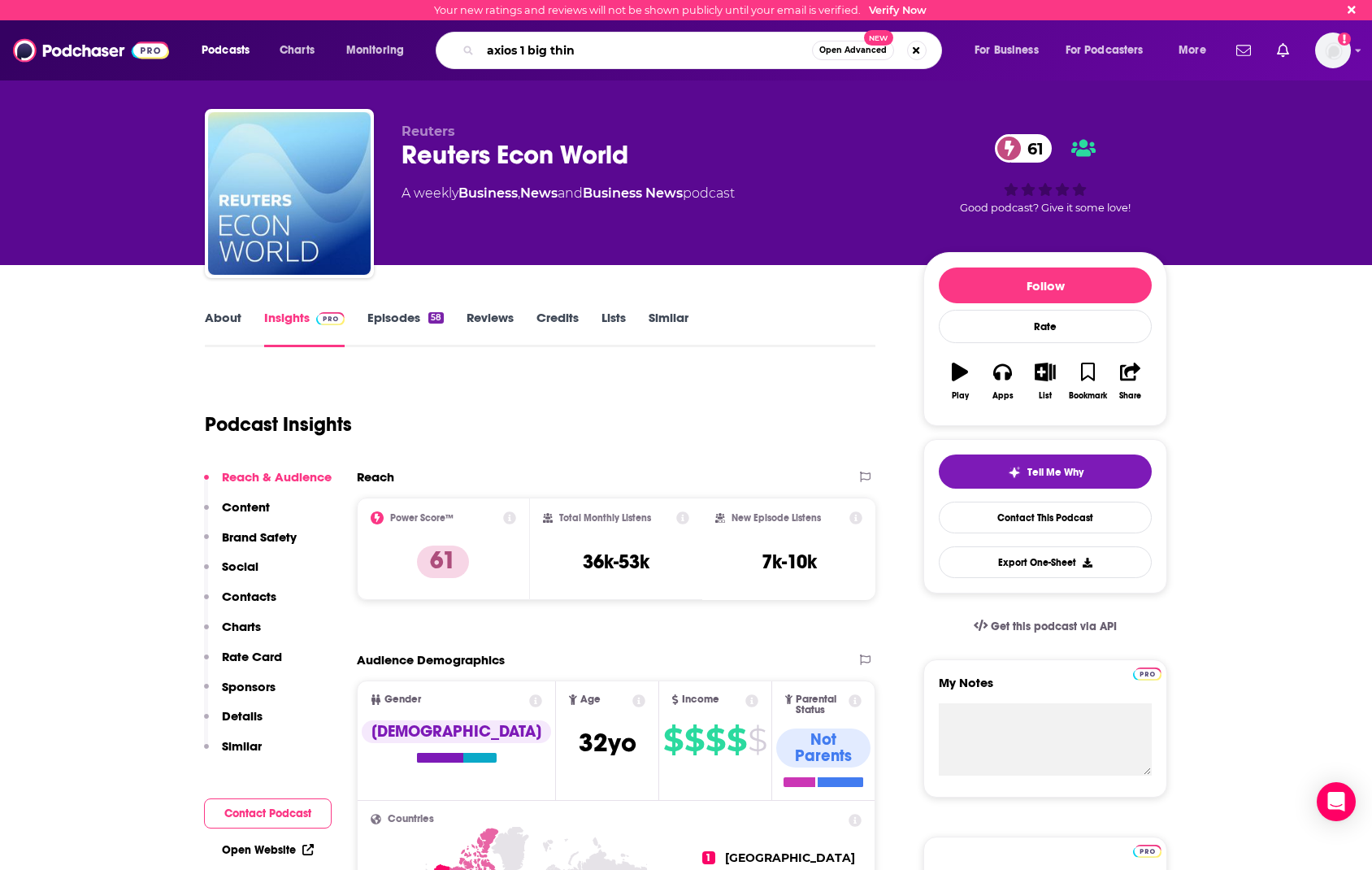
type input "axios 1 big thing"
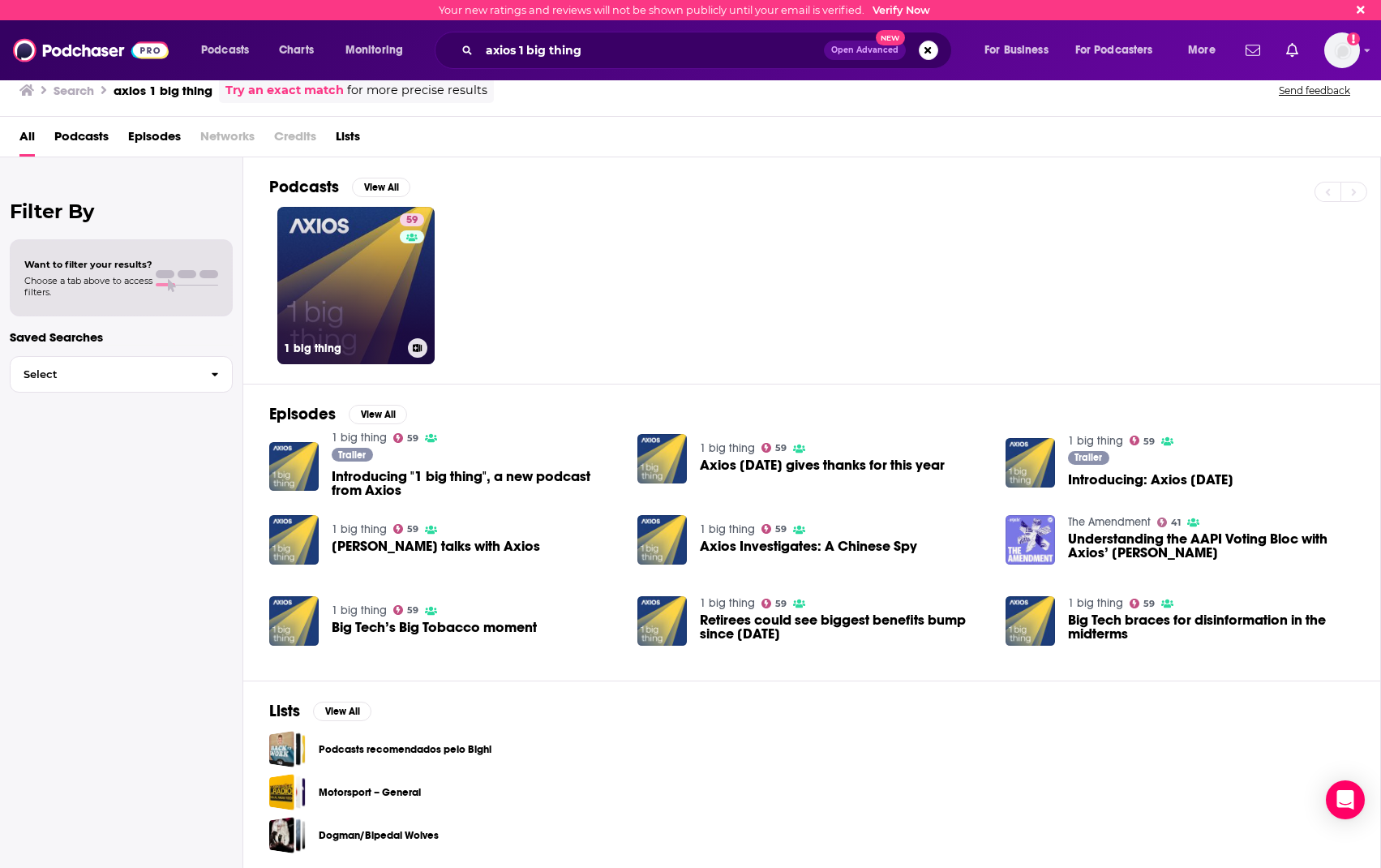
click at [413, 282] on div "59" at bounding box center [414, 276] width 28 height 125
